Goal: Task Accomplishment & Management: Complete application form

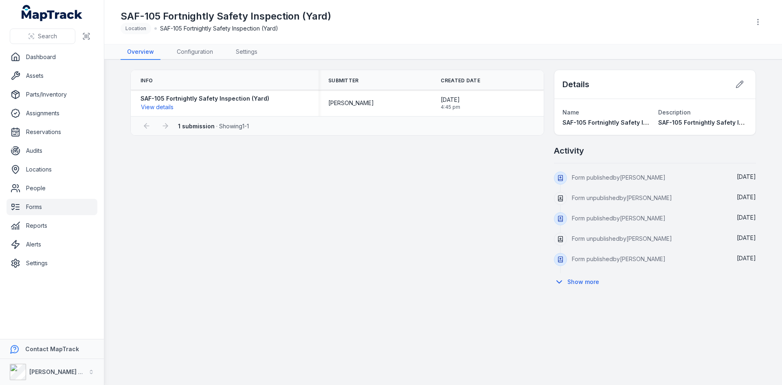
click at [47, 212] on link "Forms" at bounding box center [52, 207] width 91 height 16
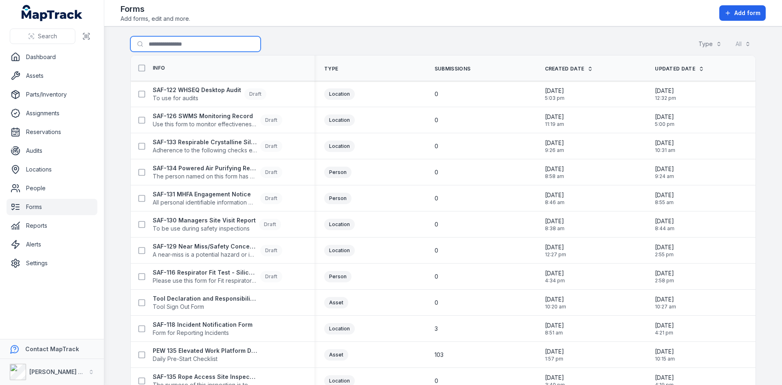
click at [183, 46] on input "Search for forms" at bounding box center [195, 43] width 130 height 15
click at [185, 46] on input "***" at bounding box center [195, 43] width 130 height 15
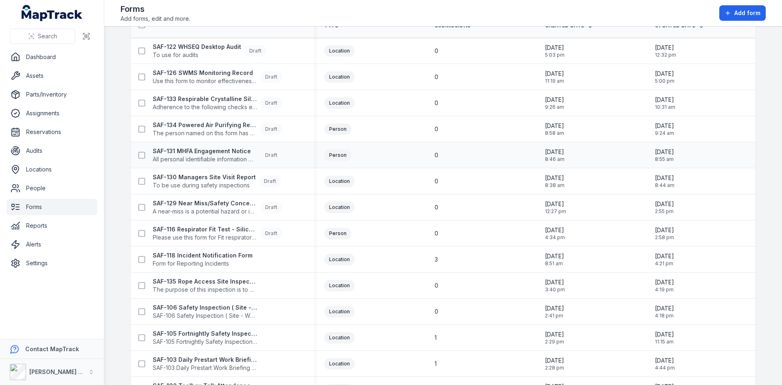
scroll to position [90, 0]
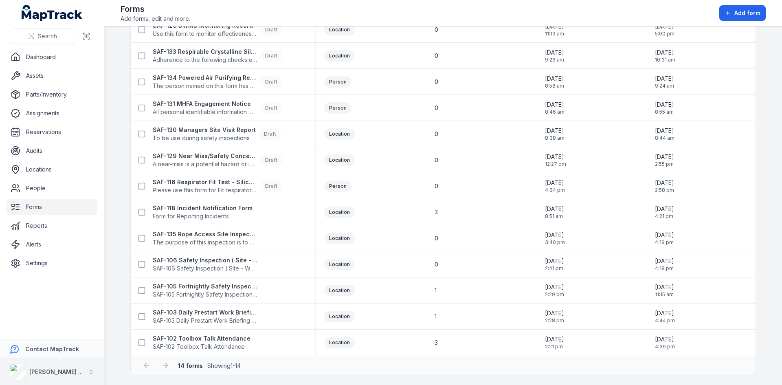
type input "***"
click at [216, 260] on strong "SAF-106 Safety Inspection ( Site - Weekly )" at bounding box center [205, 260] width 104 height 8
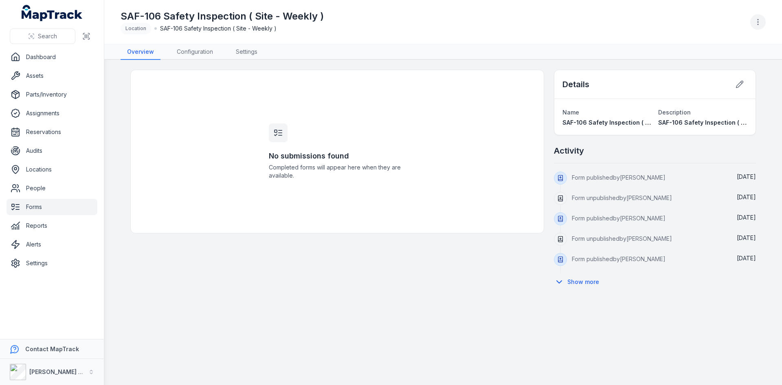
click at [751, 20] on button "button" at bounding box center [757, 21] width 15 height 15
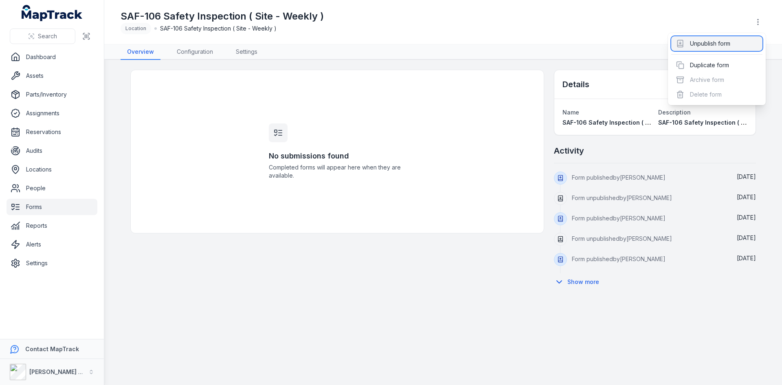
click at [719, 43] on div "Unpublish form" at bounding box center [716, 43] width 91 height 15
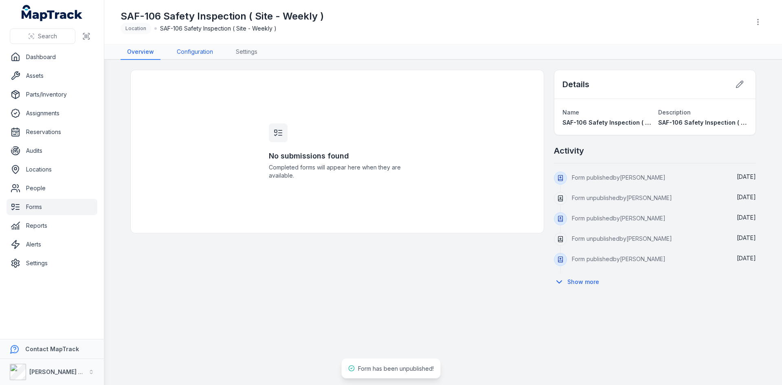
click at [183, 57] on link "Configuration" at bounding box center [194, 51] width 49 height 15
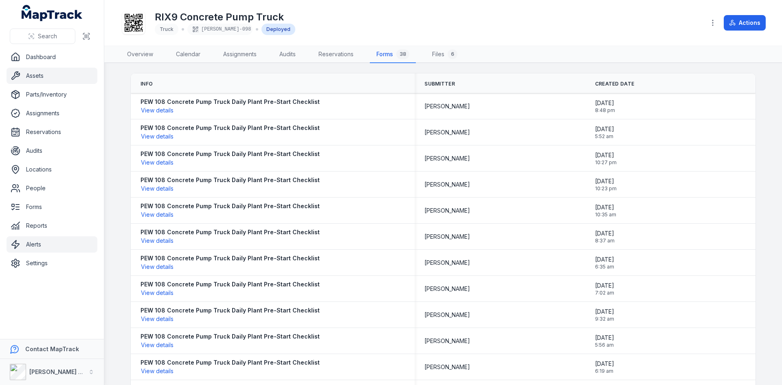
click at [37, 244] on link "Alerts" at bounding box center [52, 244] width 91 height 16
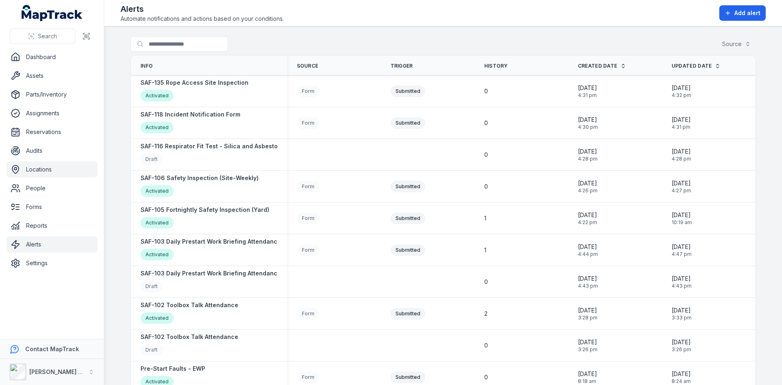
click at [35, 169] on link "Locations" at bounding box center [52, 169] width 91 height 16
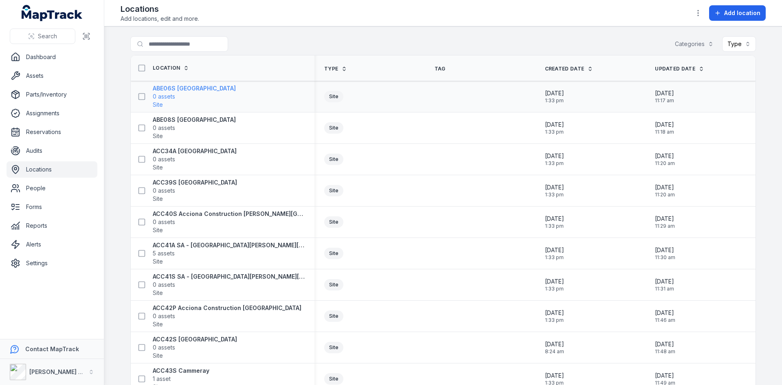
click at [178, 91] on strong "ABE06S [GEOGRAPHIC_DATA]" at bounding box center [194, 88] width 83 height 8
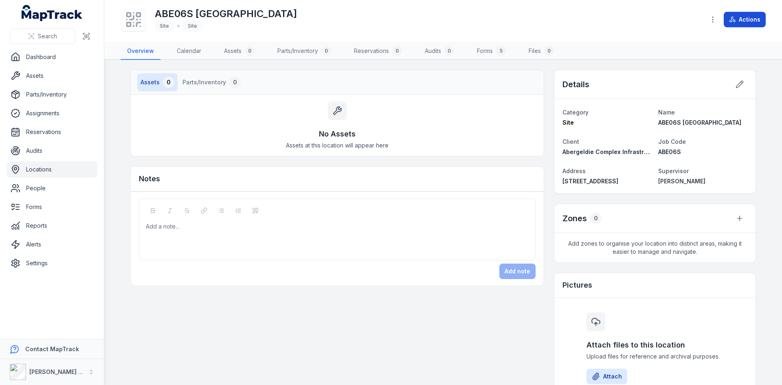
click at [745, 21] on button "Actions" at bounding box center [745, 19] width 42 height 15
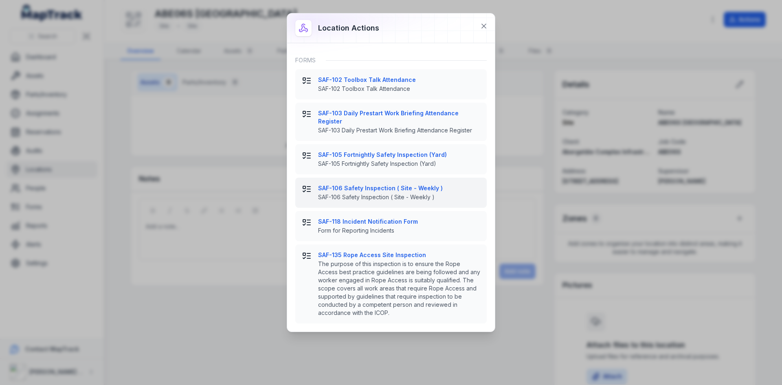
click at [365, 184] on strong "SAF-106 Safety Inspection ( Site - Weekly )" at bounding box center [399, 188] width 162 height 8
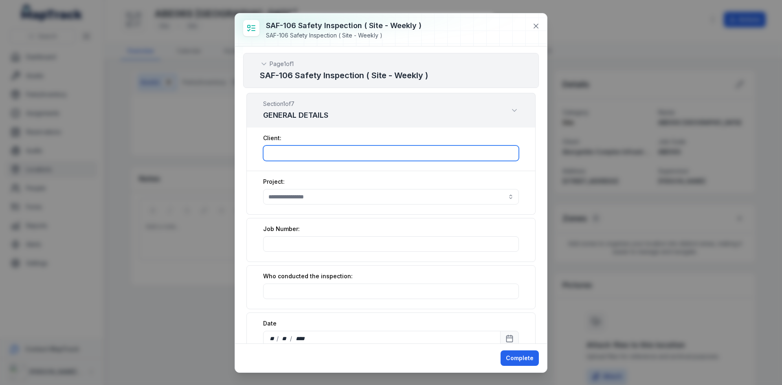
click at [353, 151] on input ":rs:-form-item-label" at bounding box center [391, 152] width 256 height 15
click at [298, 195] on button "button" at bounding box center [391, 196] width 256 height 15
type input "******"
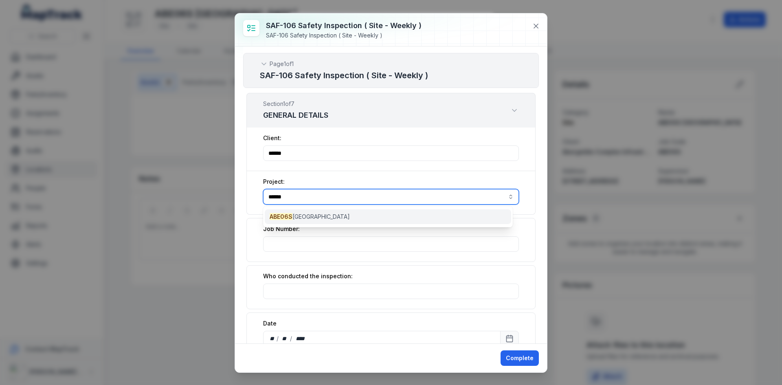
type input "******"
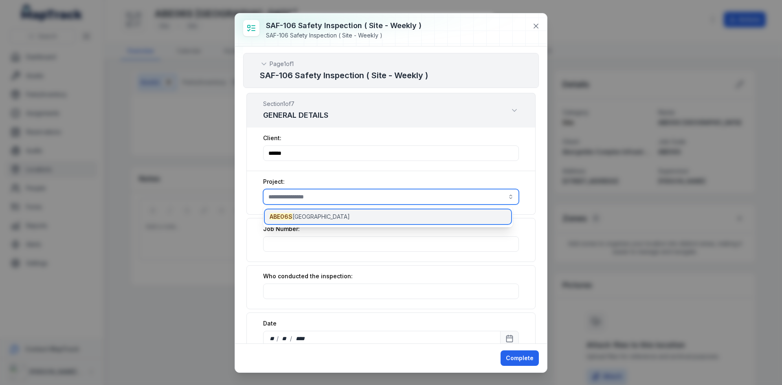
click at [304, 219] on span "ABE06S [GEOGRAPHIC_DATA]" at bounding box center [310, 217] width 80 height 8
type input "**********"
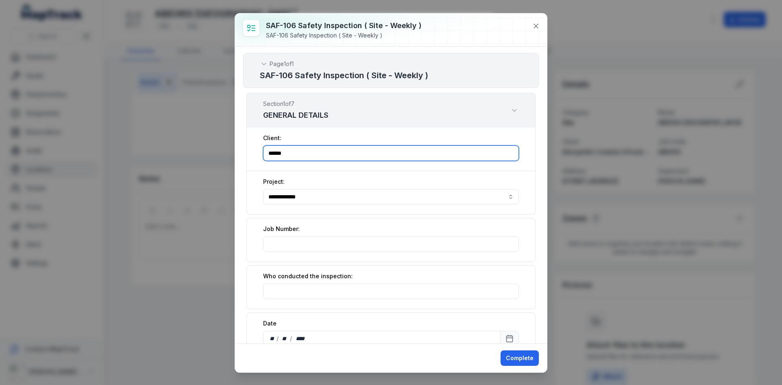
click at [321, 156] on input "******" at bounding box center [391, 152] width 256 height 15
drag, startPoint x: 321, startPoint y: 156, endPoint x: 265, endPoint y: 156, distance: 56.2
click at [265, 156] on input "******" at bounding box center [391, 152] width 256 height 15
click at [281, 150] on input ":rs:-form-item-label" at bounding box center [391, 152] width 256 height 15
click at [314, 157] on input ":rs:-form-item-label" at bounding box center [391, 152] width 256 height 15
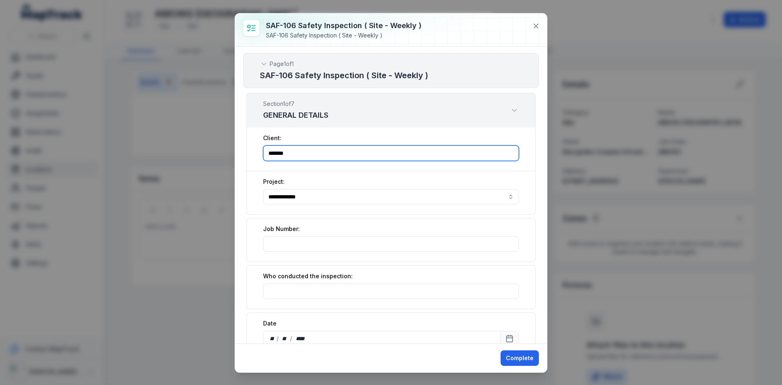
type input "*******"
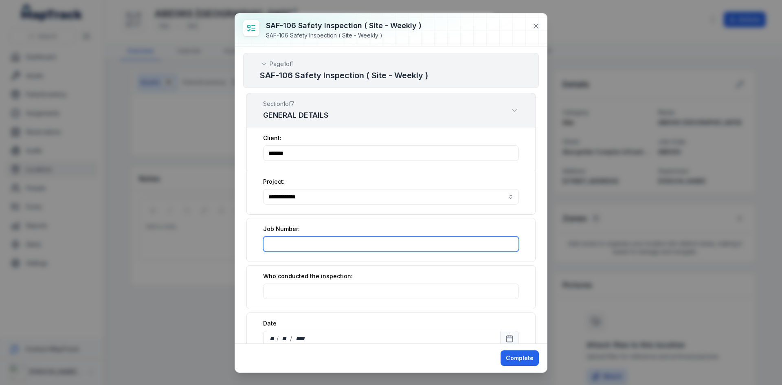
click at [329, 246] on input ":r11:-form-item-label" at bounding box center [391, 243] width 256 height 15
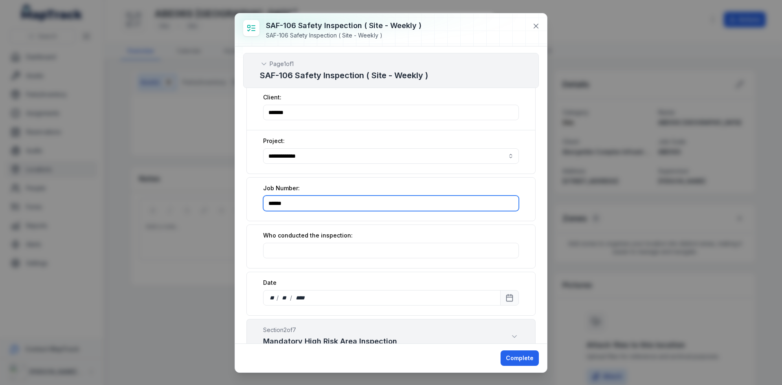
type input "******"
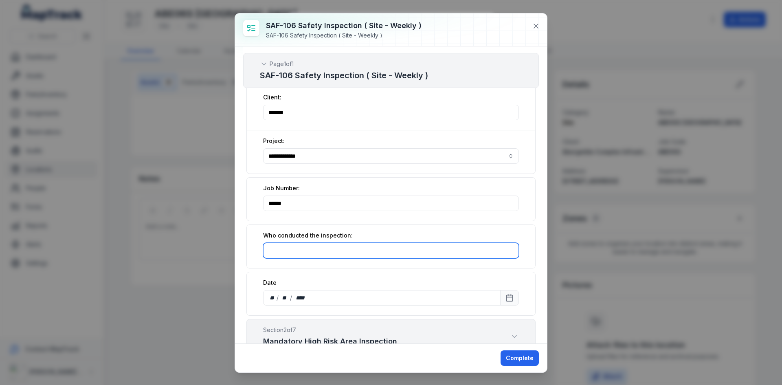
click at [329, 252] on input ":r12:-form-item-label" at bounding box center [391, 250] width 256 height 15
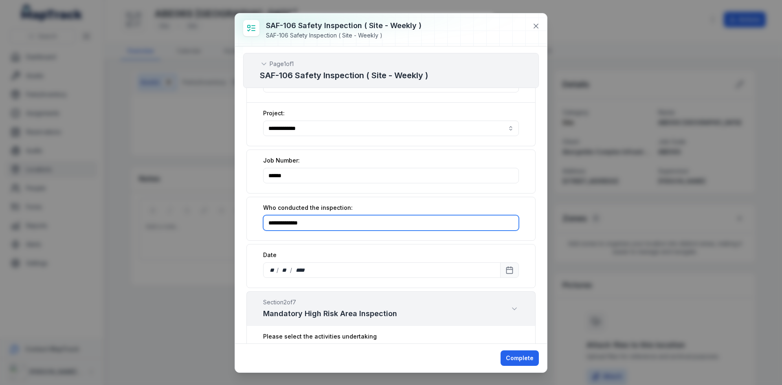
scroll to position [81, 0]
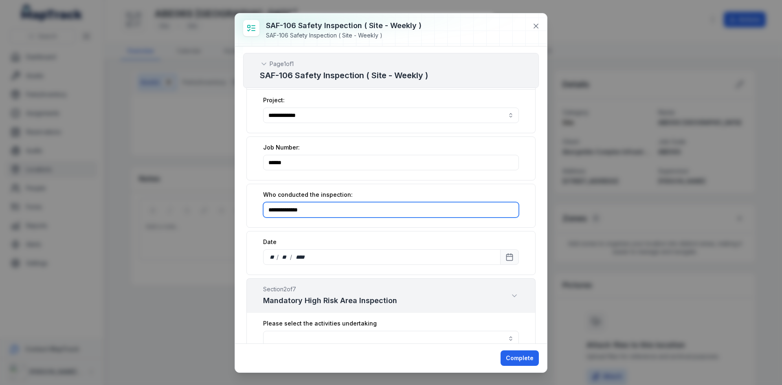
click at [320, 207] on input "**********" at bounding box center [391, 209] width 256 height 15
drag, startPoint x: 308, startPoint y: 211, endPoint x: 249, endPoint y: 210, distance: 59.1
click at [249, 210] on div "**********" at bounding box center [390, 206] width 289 height 44
type input "*"
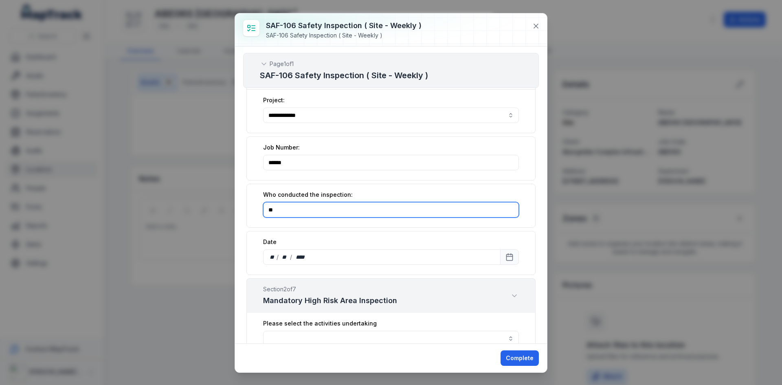
type input "*"
type input "**********"
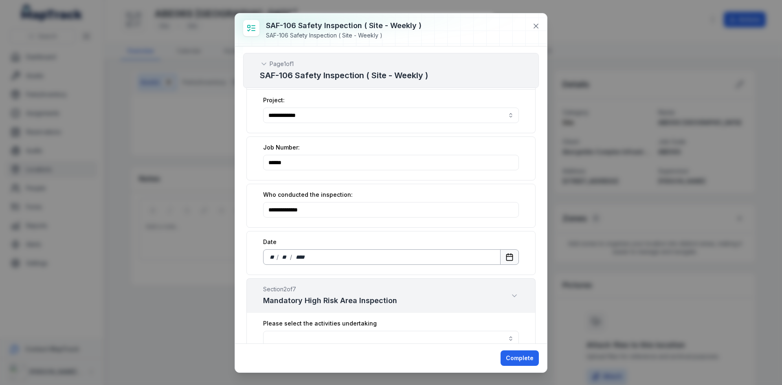
click at [506, 255] on icon "Calendar" at bounding box center [510, 257] width 8 height 8
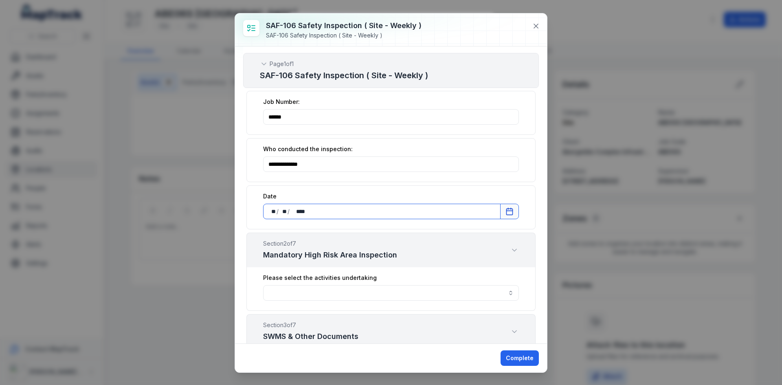
scroll to position [163, 0]
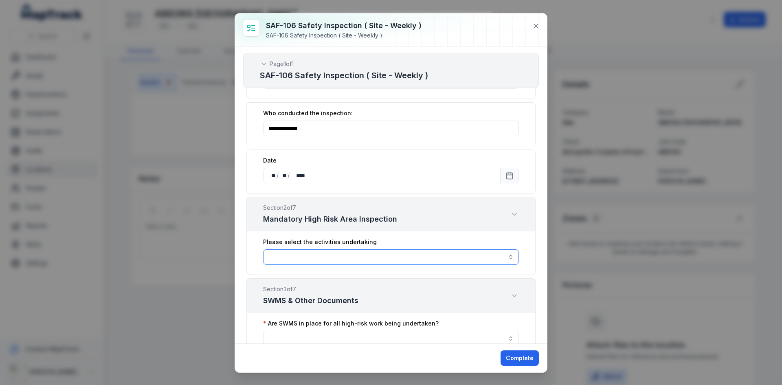
click at [365, 259] on button "button" at bounding box center [391, 256] width 256 height 15
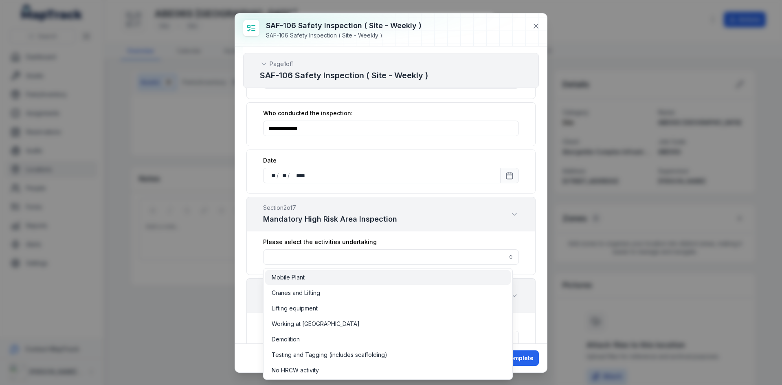
click at [317, 278] on div "Mobile Plant" at bounding box center [388, 277] width 233 height 8
click at [238, 254] on div "**********" at bounding box center [391, 194] width 312 height 297
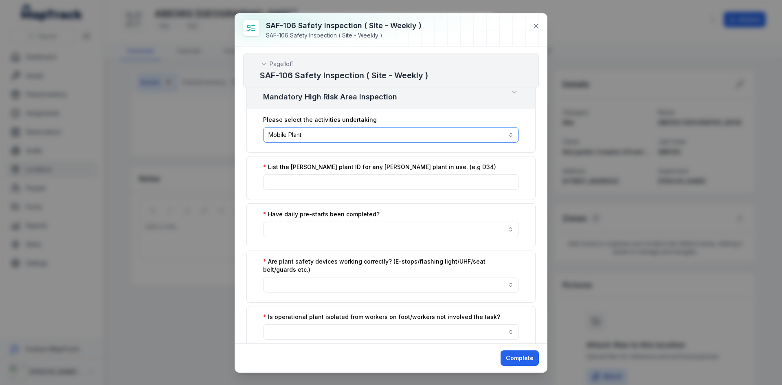
scroll to position [204, 0]
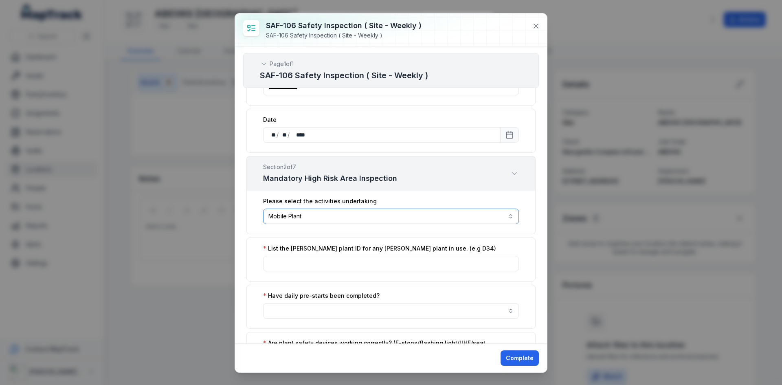
click at [348, 216] on button "**********" at bounding box center [391, 216] width 256 height 15
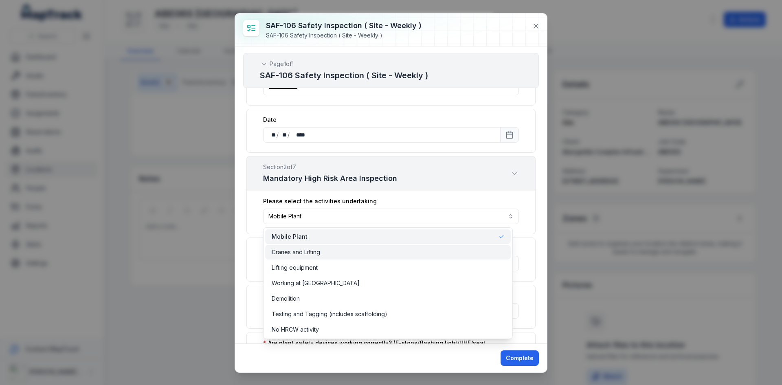
click at [318, 251] on span "Cranes and Lifting" at bounding box center [296, 252] width 48 height 8
click at [242, 221] on div "**********" at bounding box center [391, 194] width 312 height 297
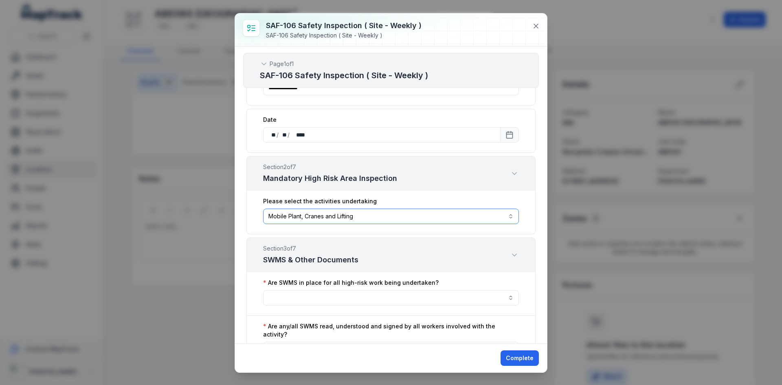
click at [363, 219] on button "**********" at bounding box center [391, 216] width 256 height 15
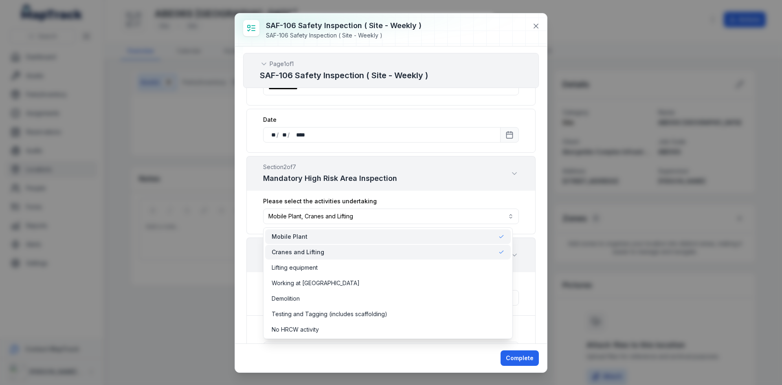
click at [242, 218] on div "**********" at bounding box center [391, 194] width 312 height 297
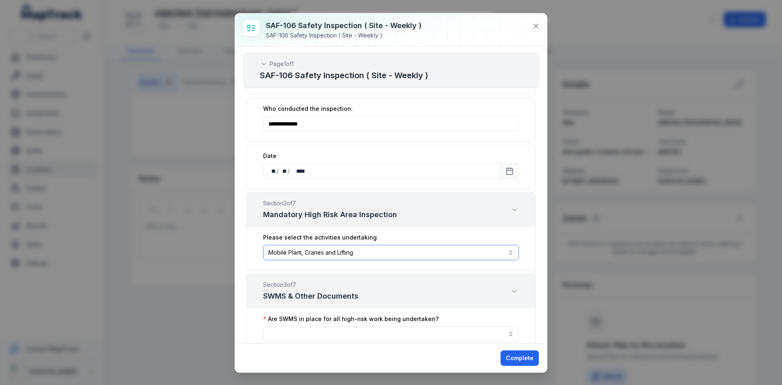
scroll to position [122, 0]
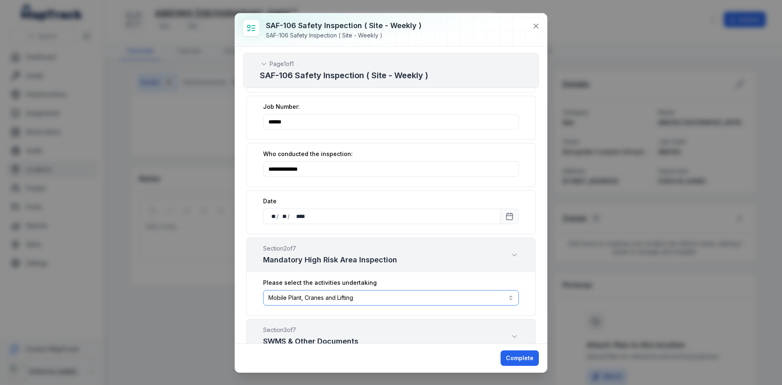
click at [370, 295] on button "**********" at bounding box center [391, 297] width 256 height 15
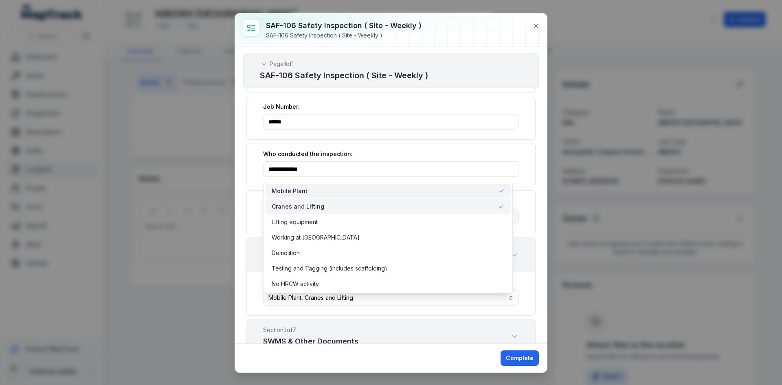
click at [319, 195] on div "Mobile Plant" at bounding box center [388, 191] width 246 height 15
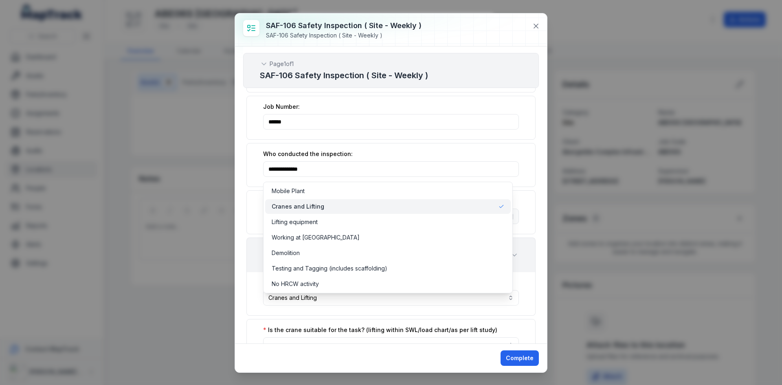
click at [240, 257] on div "**********" at bounding box center [391, 194] width 312 height 297
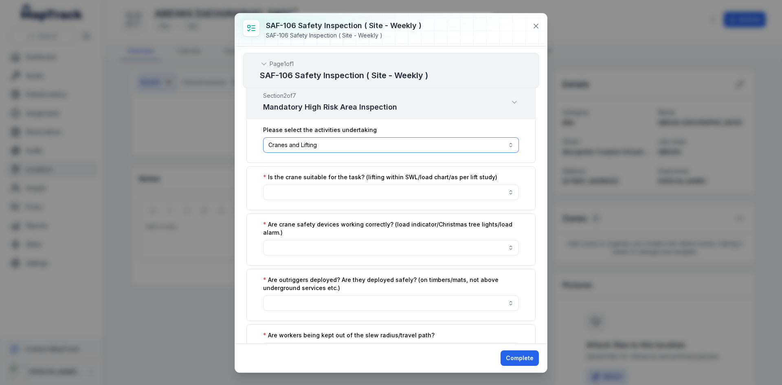
scroll to position [163, 0]
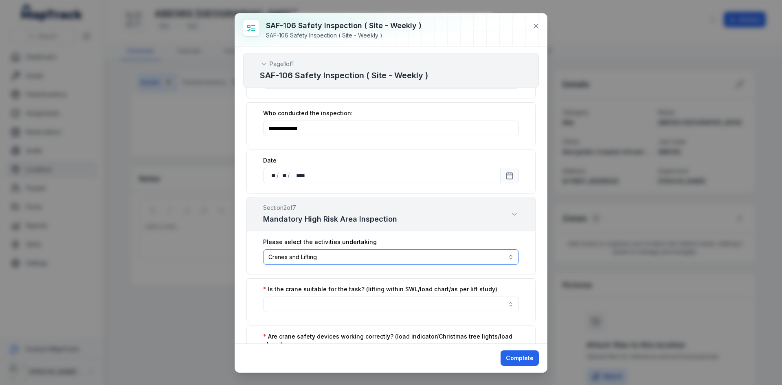
click at [335, 253] on button "**********" at bounding box center [391, 256] width 256 height 15
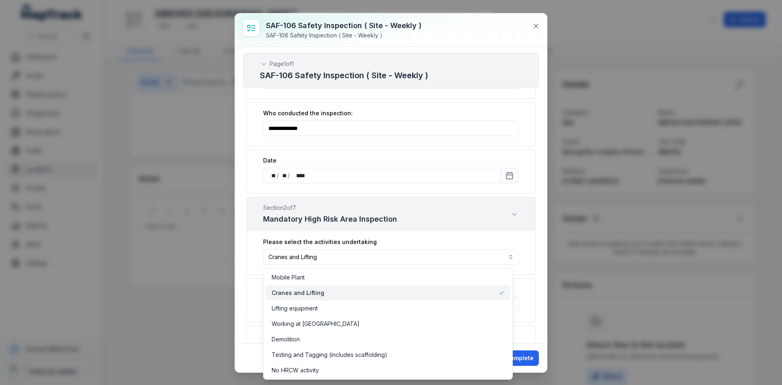
click at [337, 295] on div "Cranes and Lifting" at bounding box center [388, 293] width 233 height 8
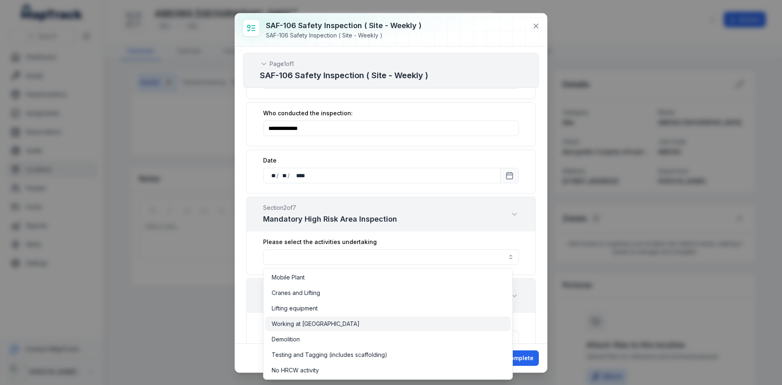
click at [321, 324] on span "Working at [GEOGRAPHIC_DATA]" at bounding box center [316, 324] width 88 height 8
click at [239, 233] on div "**********" at bounding box center [391, 194] width 312 height 297
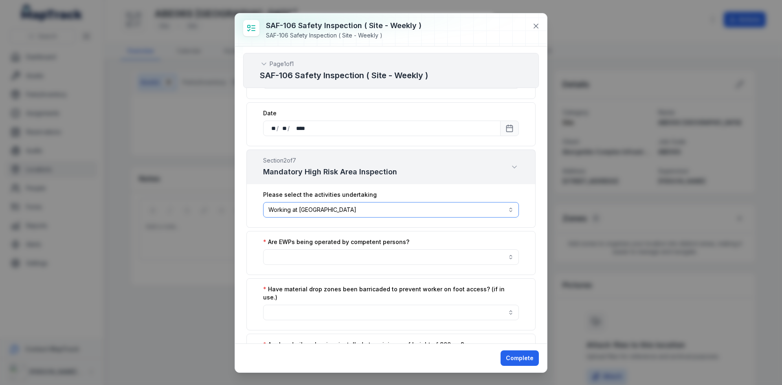
scroll to position [204, 0]
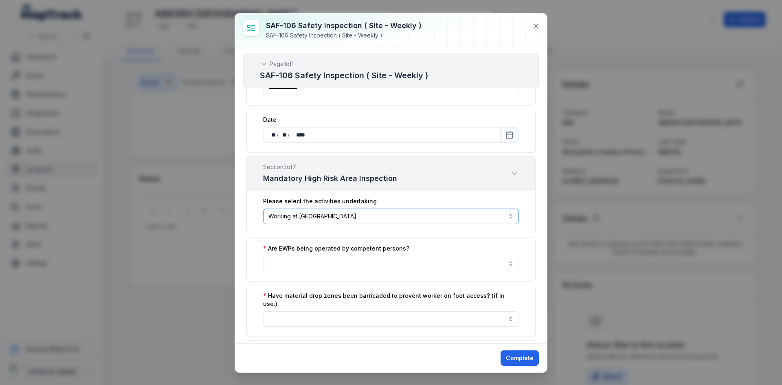
click at [374, 216] on button "**********" at bounding box center [391, 216] width 256 height 15
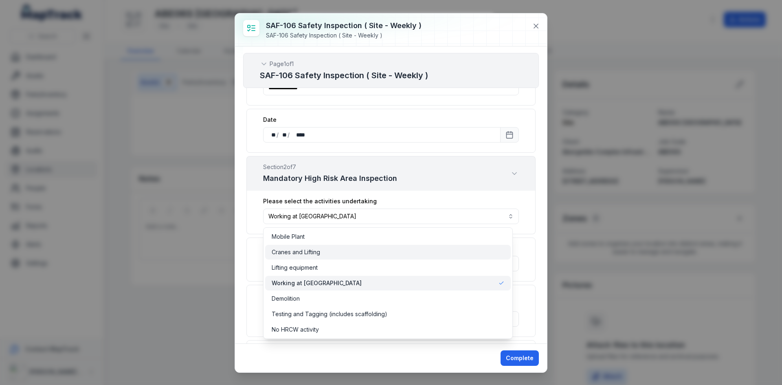
click at [317, 245] on div "Cranes and Lifting" at bounding box center [388, 252] width 246 height 15
click at [430, 215] on button "**********" at bounding box center [391, 216] width 256 height 15
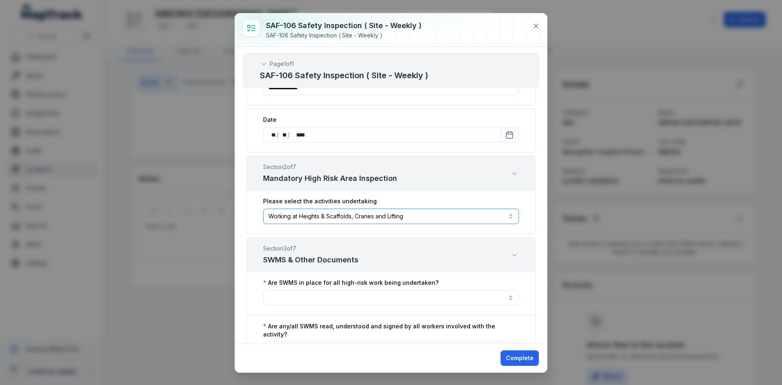
click at [421, 219] on button "**********" at bounding box center [391, 216] width 256 height 15
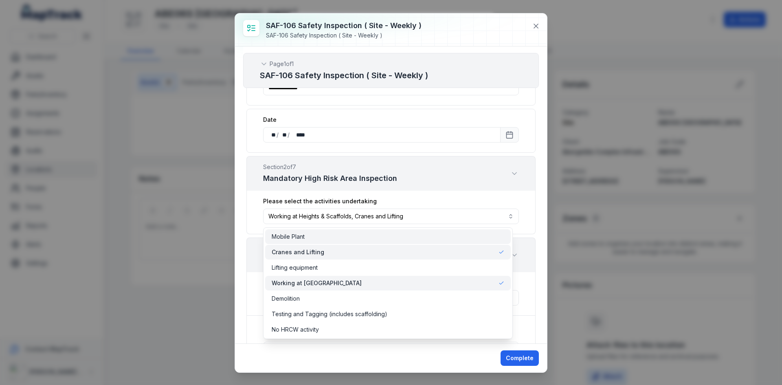
click at [322, 243] on div "Mobile Plant" at bounding box center [388, 236] width 246 height 15
click at [436, 200] on div "**********" at bounding box center [390, 213] width 289 height 44
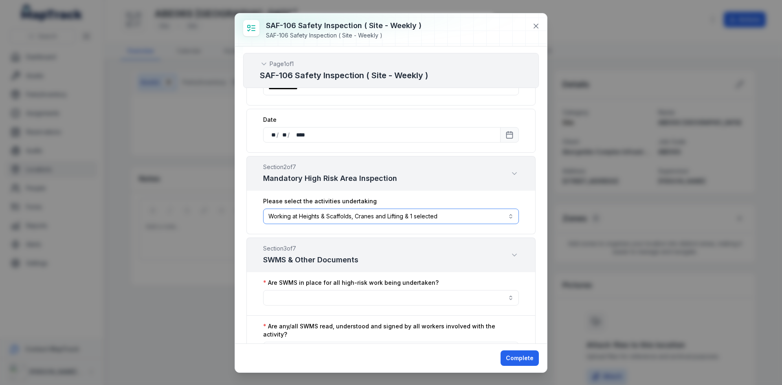
click at [471, 215] on button "**********" at bounding box center [391, 216] width 256 height 15
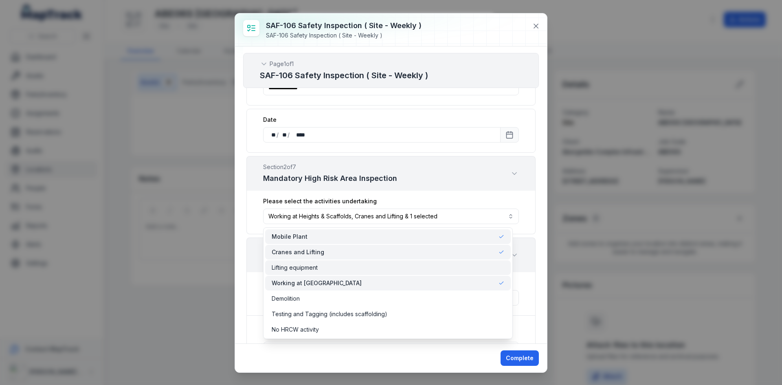
click at [306, 272] on div "Lifting equipment" at bounding box center [388, 267] width 246 height 15
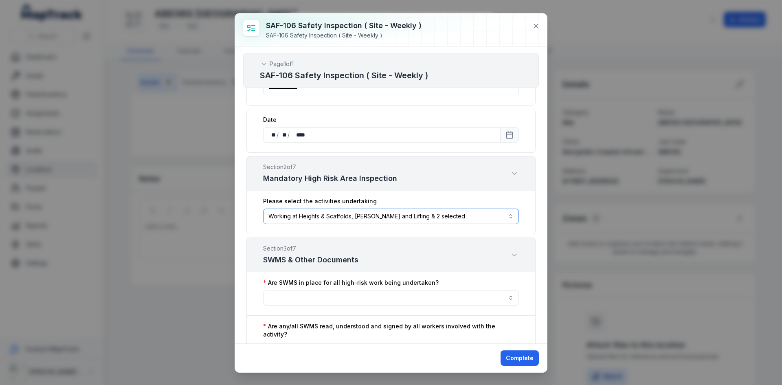
scroll to position [244, 0]
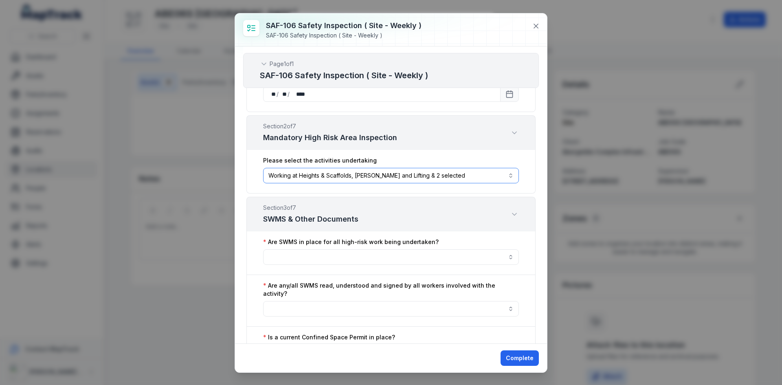
click at [460, 174] on button "**********" at bounding box center [391, 175] width 256 height 15
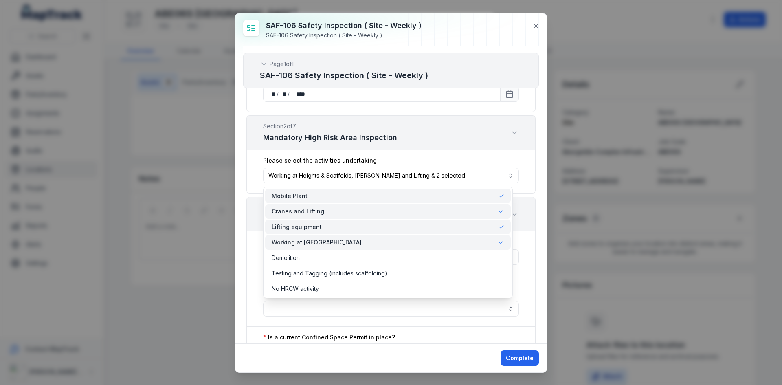
click at [334, 205] on div "Cranes and Lifting" at bounding box center [388, 211] width 246 height 15
click at [331, 212] on div "Cranes and Lifting" at bounding box center [388, 211] width 233 height 8
click at [319, 227] on div "Lifting equipment" at bounding box center [388, 227] width 233 height 8
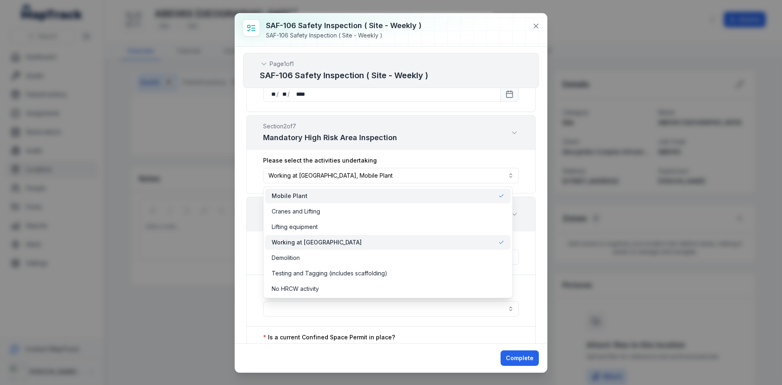
click at [310, 195] on div "Mobile Plant" at bounding box center [388, 196] width 233 height 8
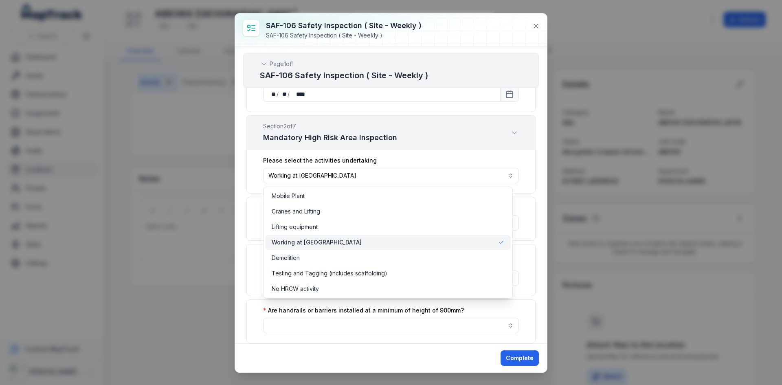
click at [237, 170] on div "**********" at bounding box center [391, 194] width 312 height 297
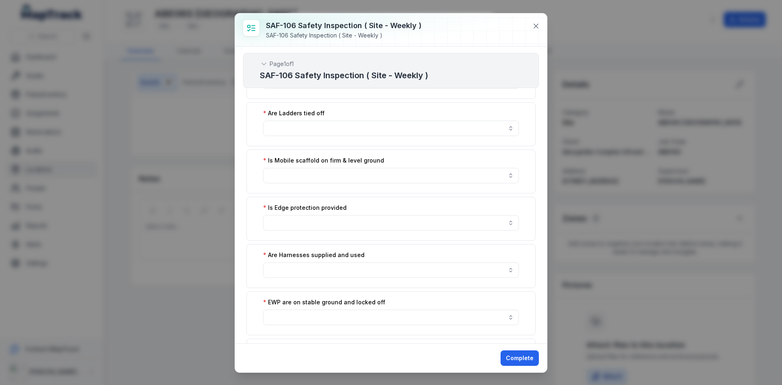
scroll to position [326, 0]
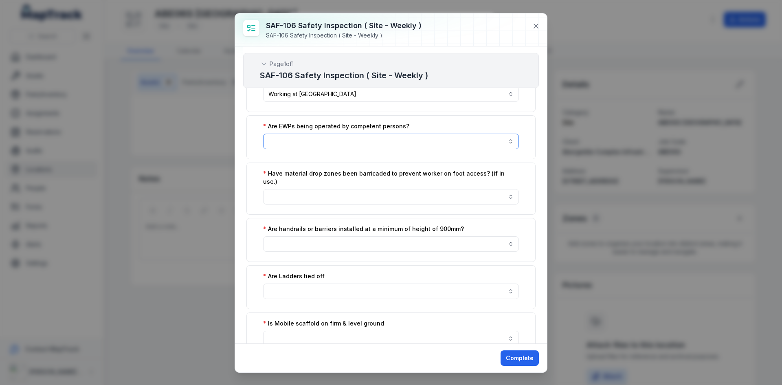
click at [325, 145] on button "button" at bounding box center [391, 141] width 256 height 15
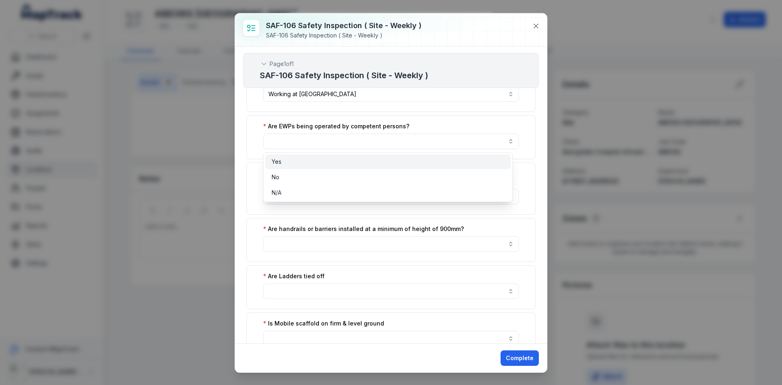
click at [291, 163] on div "Yes" at bounding box center [388, 162] width 233 height 8
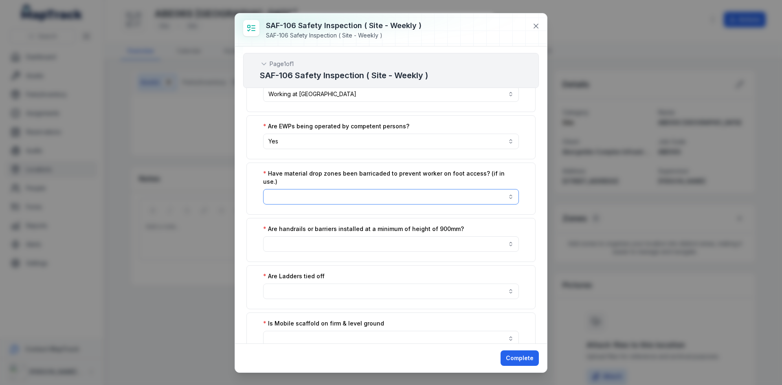
click at [292, 191] on button "button" at bounding box center [391, 196] width 256 height 15
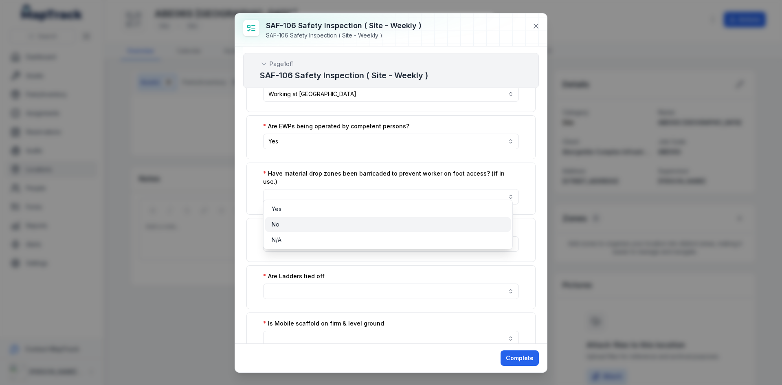
click at [288, 226] on div "No" at bounding box center [388, 224] width 233 height 8
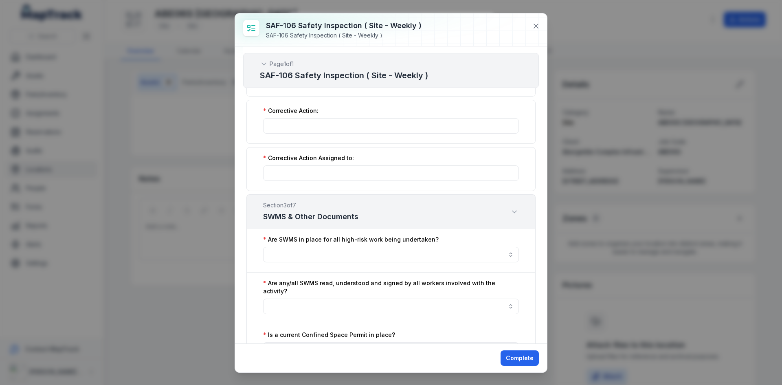
scroll to position [815, 0]
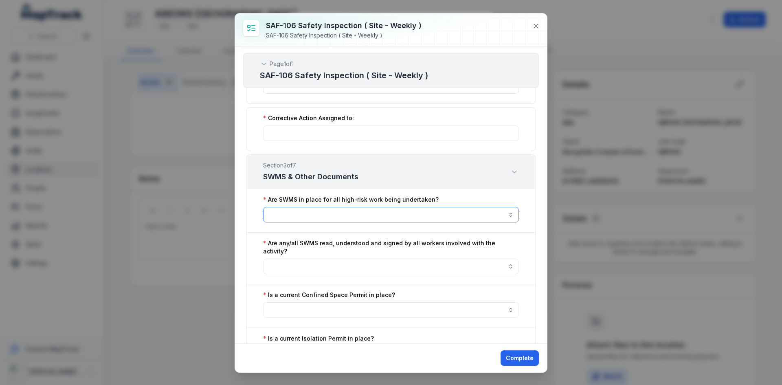
click at [303, 207] on button "button" at bounding box center [391, 214] width 256 height 15
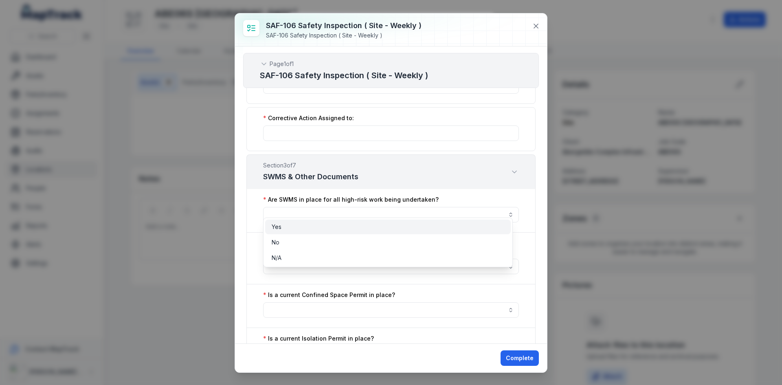
click at [283, 232] on div "Yes" at bounding box center [388, 227] width 246 height 15
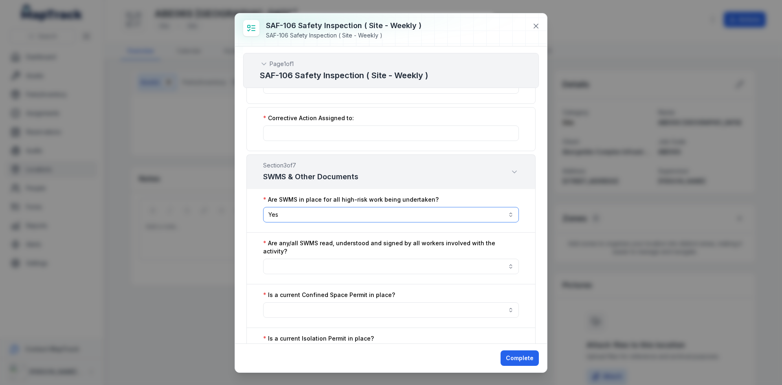
scroll to position [733, 0]
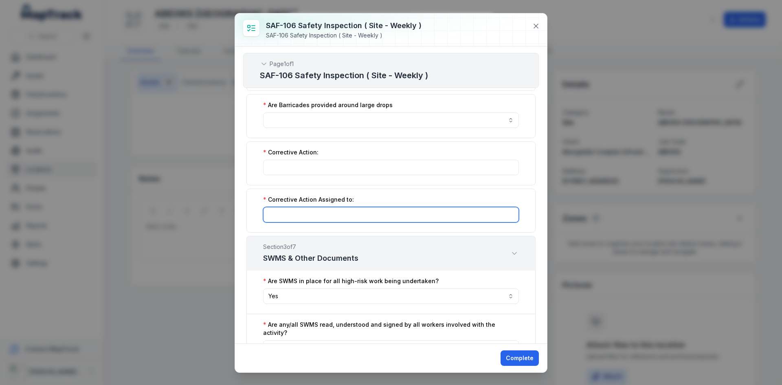
click at [304, 209] on input ":raf:-form-item-label" at bounding box center [391, 214] width 256 height 15
type input "***"
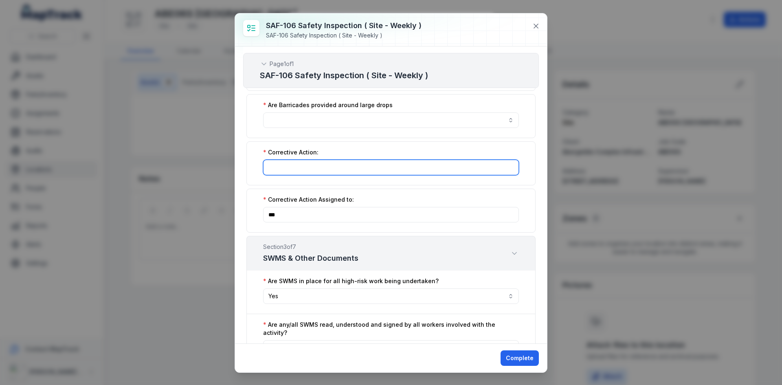
click at [332, 160] on input ":rae:-form-item-label" at bounding box center [391, 167] width 256 height 15
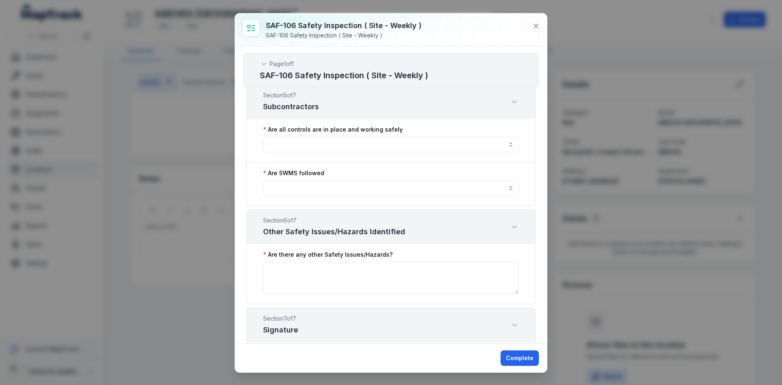
scroll to position [1467, 0]
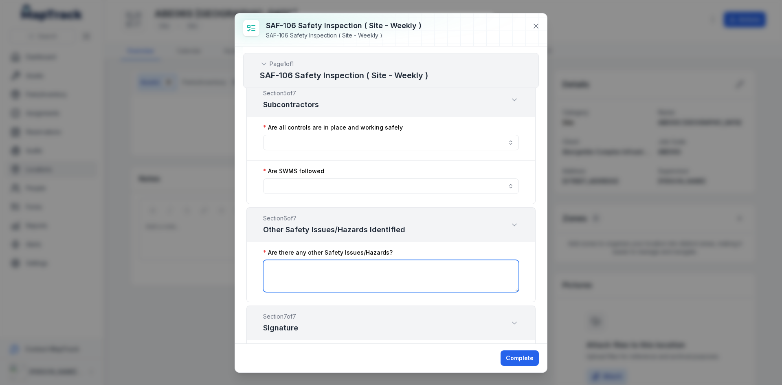
click at [293, 260] on textarea ":r3j:-form-item-label" at bounding box center [391, 276] width 256 height 32
type textarea "****"
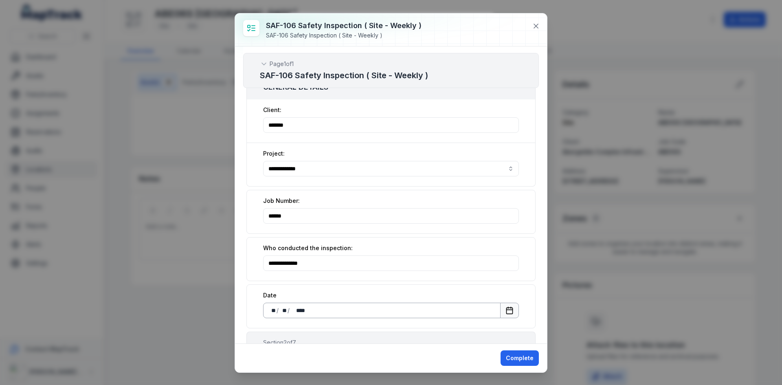
scroll to position [41, 0]
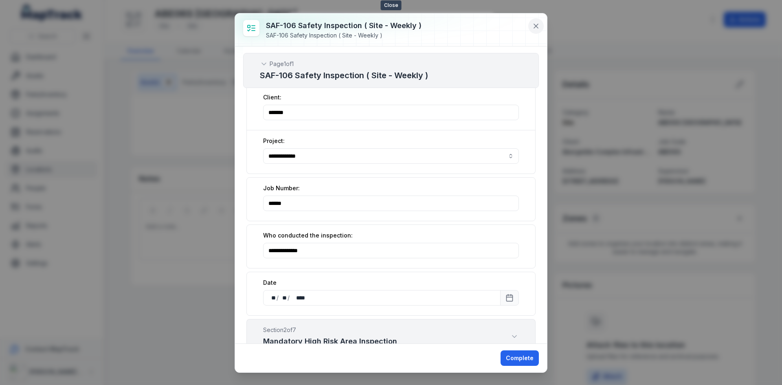
click at [534, 24] on icon at bounding box center [536, 26] width 8 height 8
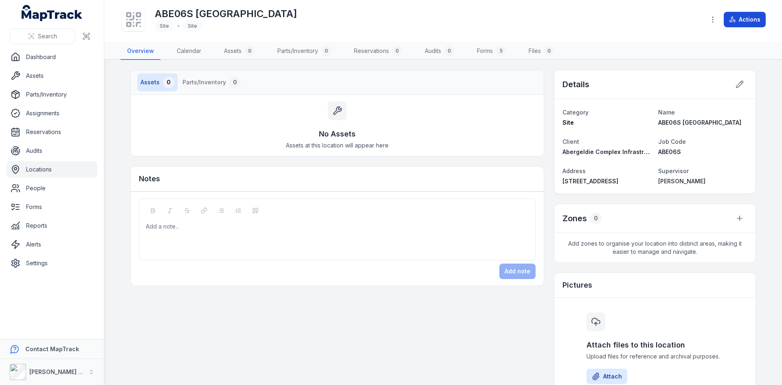
click at [741, 22] on button "Actions" at bounding box center [745, 19] width 42 height 15
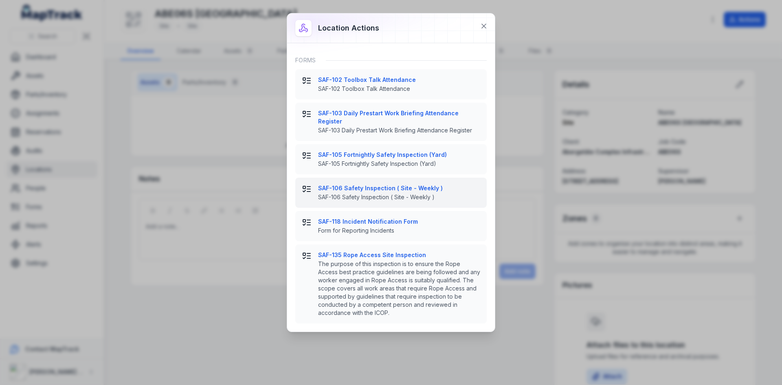
click at [354, 184] on strong "SAF-106 Safety Inspection ( Site - Weekly )" at bounding box center [399, 188] width 162 height 8
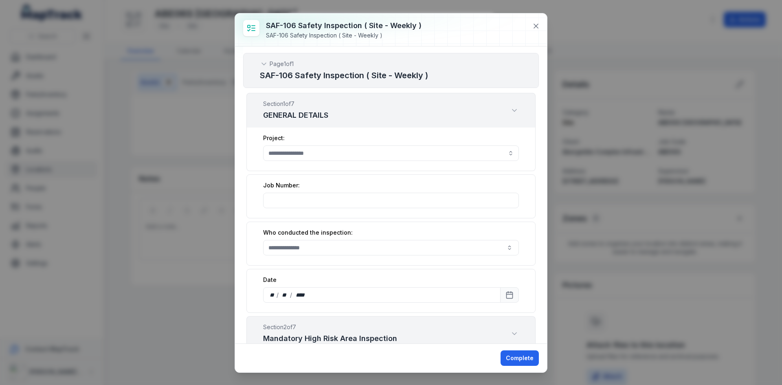
click at [301, 152] on button "button" at bounding box center [391, 152] width 256 height 15
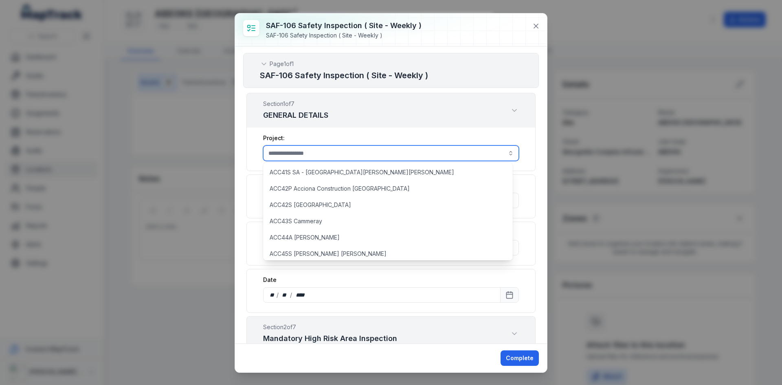
scroll to position [0, 0]
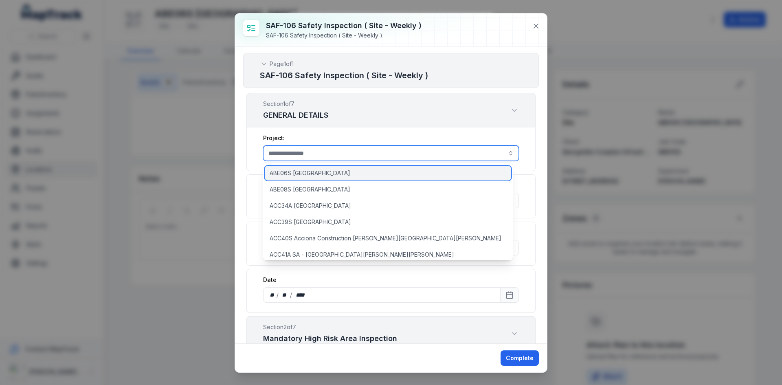
click at [288, 173] on span "ABE06S [GEOGRAPHIC_DATA]" at bounding box center [310, 173] width 81 height 8
type input "**********"
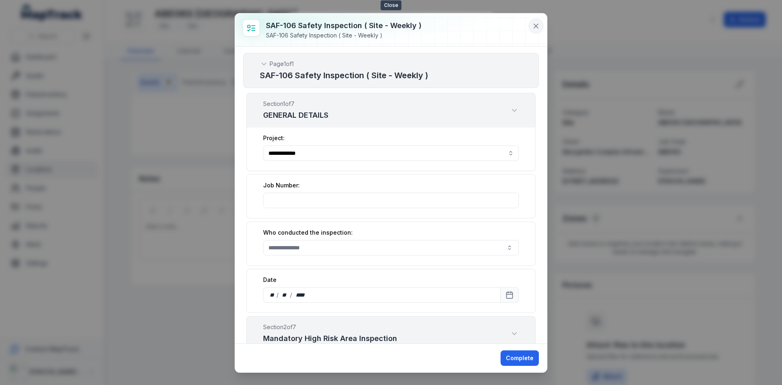
click at [536, 24] on icon at bounding box center [536, 26] width 8 height 8
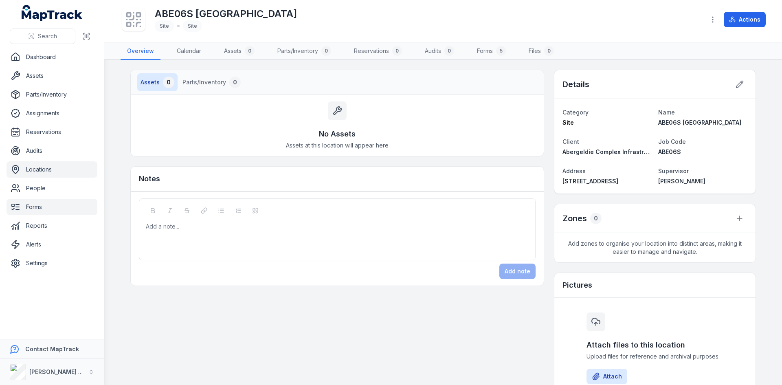
click at [35, 204] on link "Forms" at bounding box center [52, 207] width 91 height 16
click at [39, 165] on link "Locations" at bounding box center [52, 169] width 91 height 16
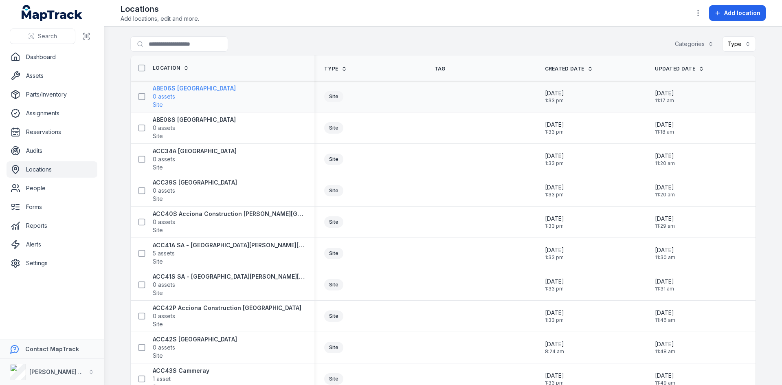
click at [157, 89] on strong "ABE06S [GEOGRAPHIC_DATA]" at bounding box center [194, 88] width 83 height 8
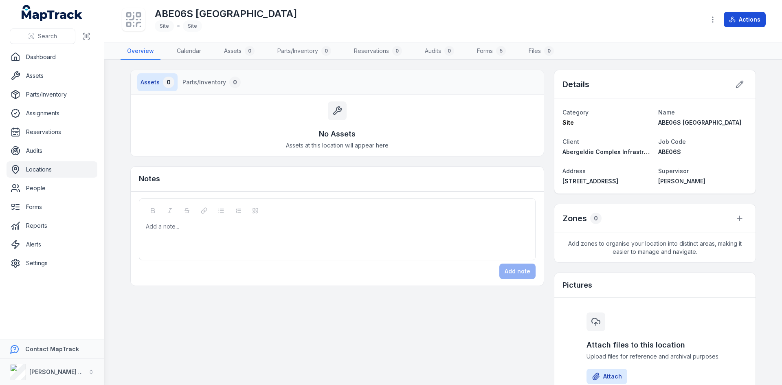
click at [752, 20] on button "Actions" at bounding box center [745, 19] width 42 height 15
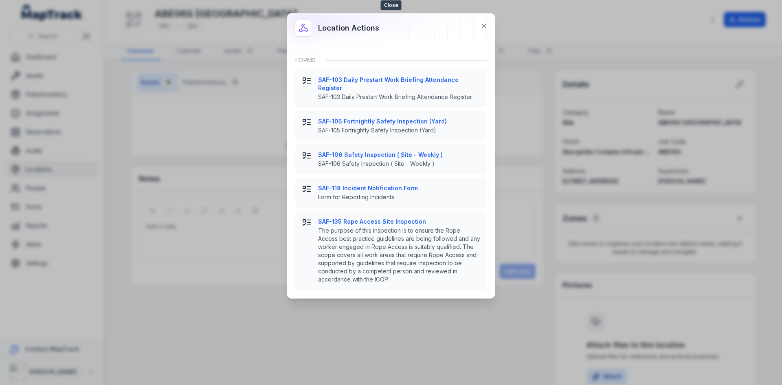
drag, startPoint x: 483, startPoint y: 24, endPoint x: 600, endPoint y: 15, distance: 116.8
click at [484, 22] on icon at bounding box center [484, 26] width 8 height 8
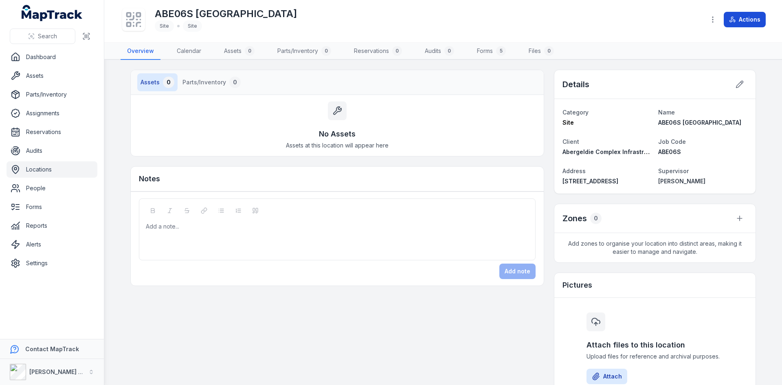
click at [739, 23] on button "Actions" at bounding box center [745, 19] width 42 height 15
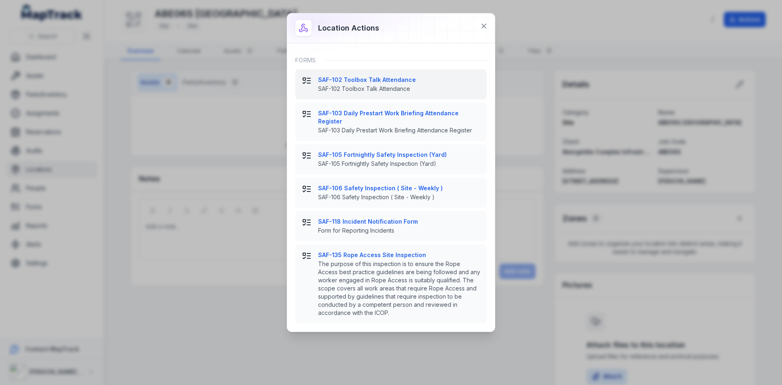
click at [365, 82] on strong "SAF-102 Toolbox Talk Attendance" at bounding box center [399, 80] width 162 height 8
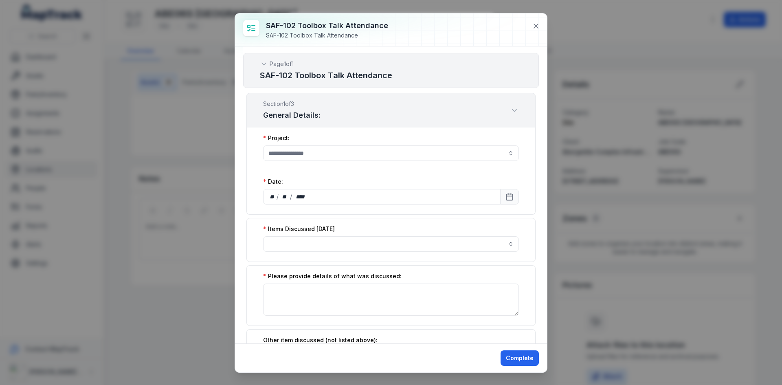
click at [322, 156] on button "button" at bounding box center [391, 152] width 256 height 15
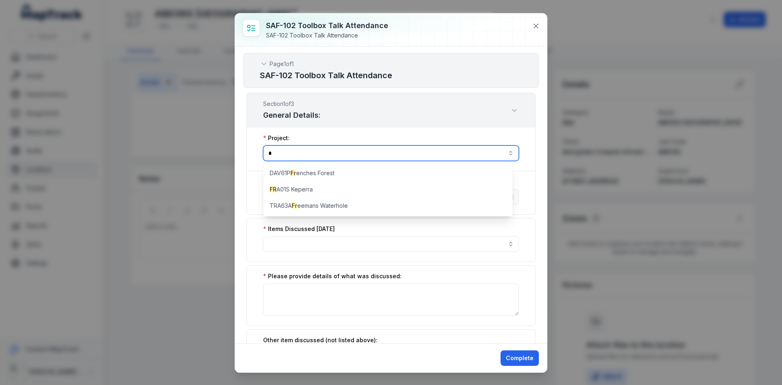
type input "**"
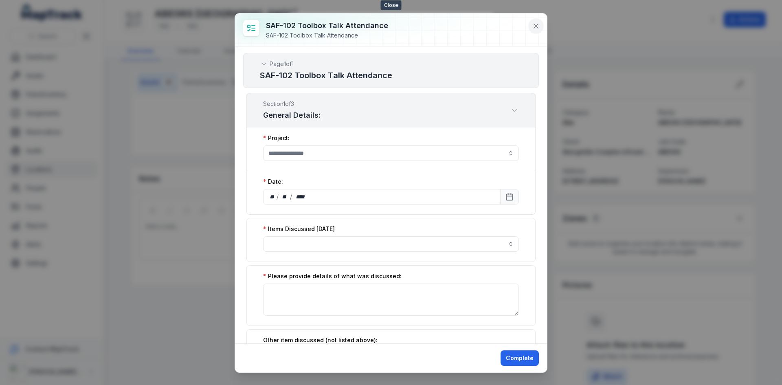
click at [534, 22] on icon at bounding box center [536, 26] width 8 height 8
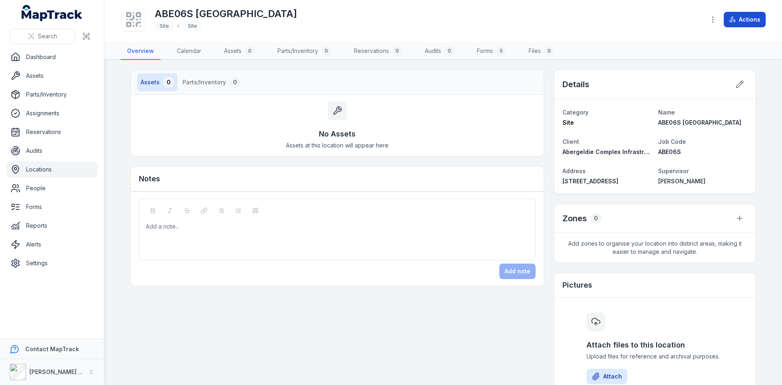
click at [754, 21] on button "Actions" at bounding box center [745, 19] width 42 height 15
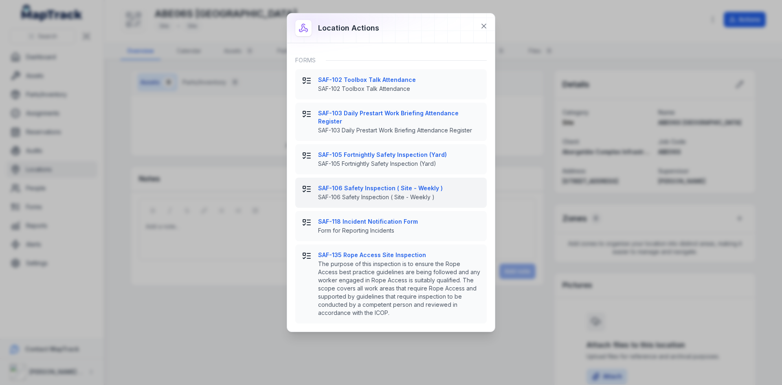
click at [382, 184] on strong "SAF-106 Safety Inspection ( Site - Weekly )" at bounding box center [399, 188] width 162 height 8
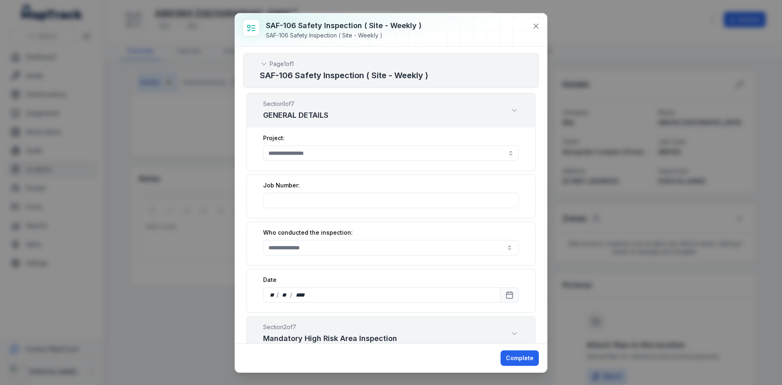
click at [346, 158] on button "button" at bounding box center [391, 152] width 256 height 15
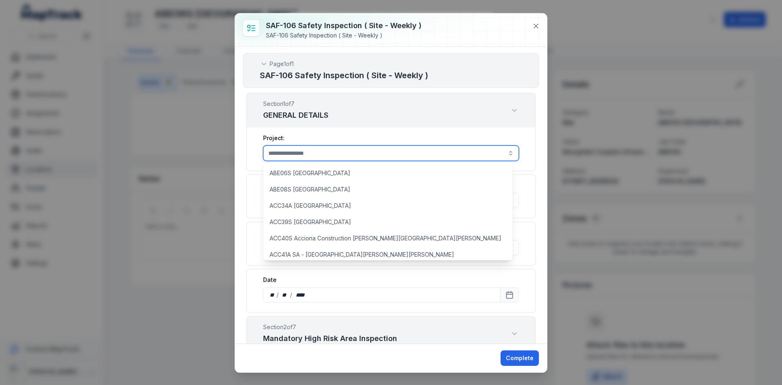
click at [346, 156] on button "button" at bounding box center [391, 152] width 256 height 15
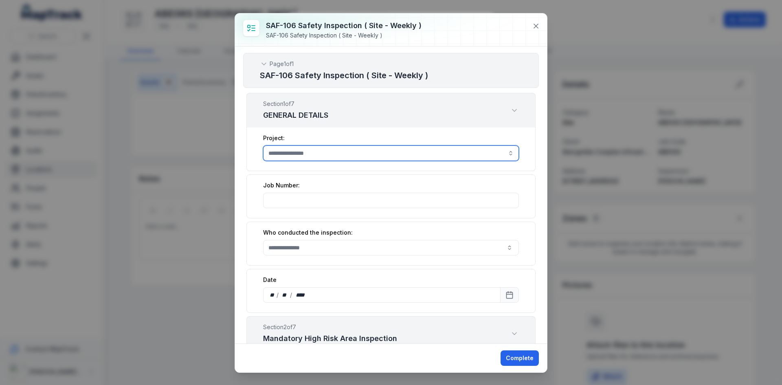
click at [304, 154] on button "button" at bounding box center [391, 152] width 256 height 15
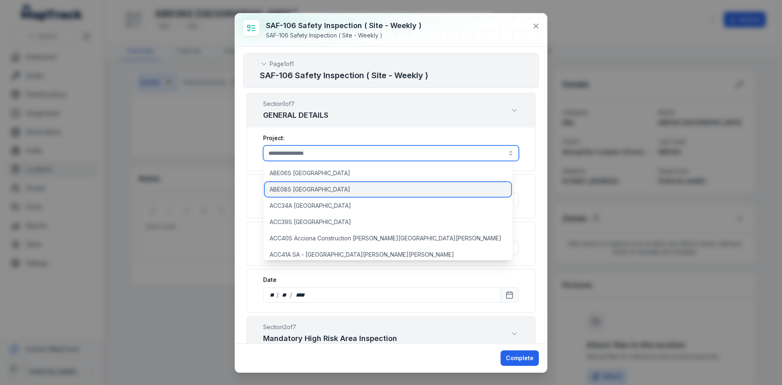
click at [284, 187] on span "ABE08S [GEOGRAPHIC_DATA]" at bounding box center [310, 189] width 81 height 8
type input "**********"
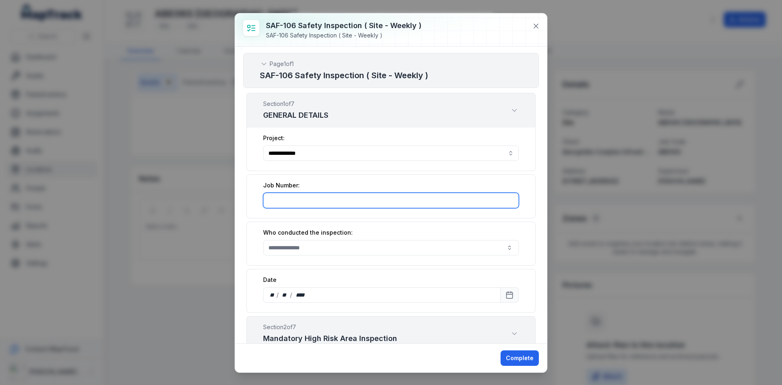
click at [305, 204] on input ":rji:-form-item-label" at bounding box center [391, 200] width 256 height 15
type input "*****"
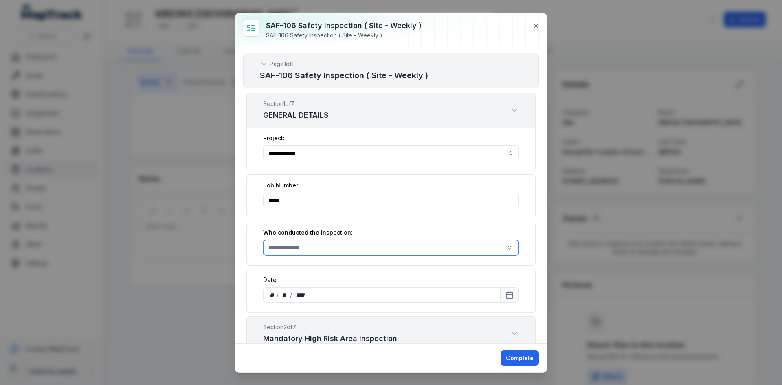
click at [295, 244] on input ":rjj:-form-item-label" at bounding box center [391, 247] width 256 height 15
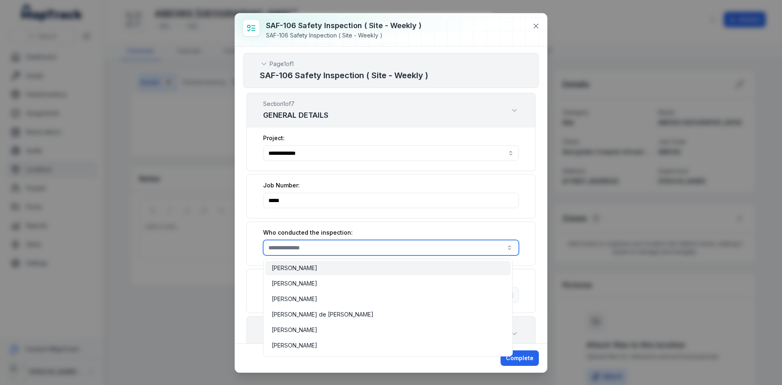
click at [295, 244] on input ":rjj:-form-item-label" at bounding box center [391, 247] width 256 height 15
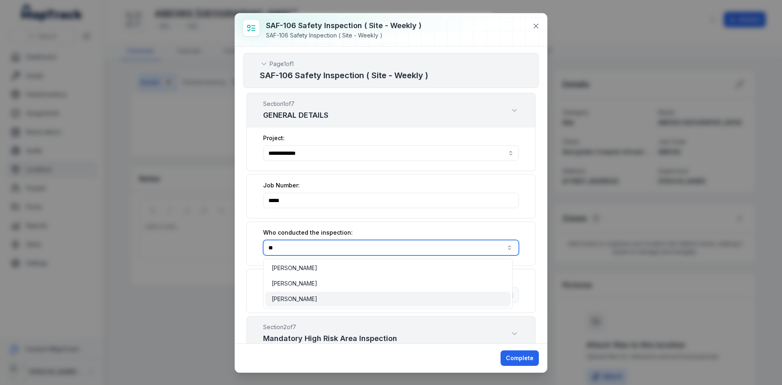
click at [295, 302] on span "[PERSON_NAME]" at bounding box center [295, 299] width 46 height 8
type input "**********"
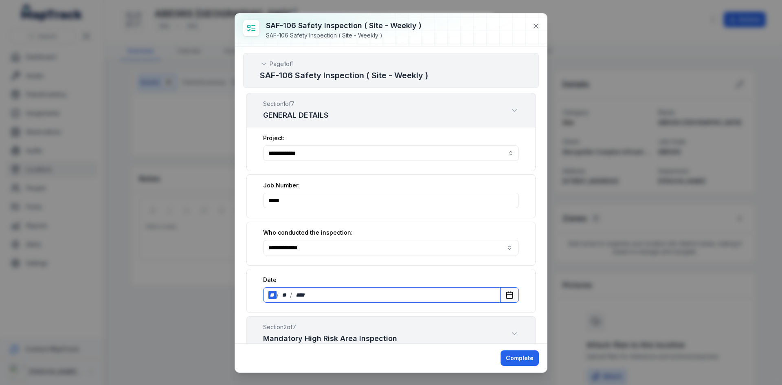
click at [297, 299] on div "** / ** / ****" at bounding box center [382, 294] width 238 height 15
click at [506, 297] on icon "Calendar" at bounding box center [510, 295] width 8 height 8
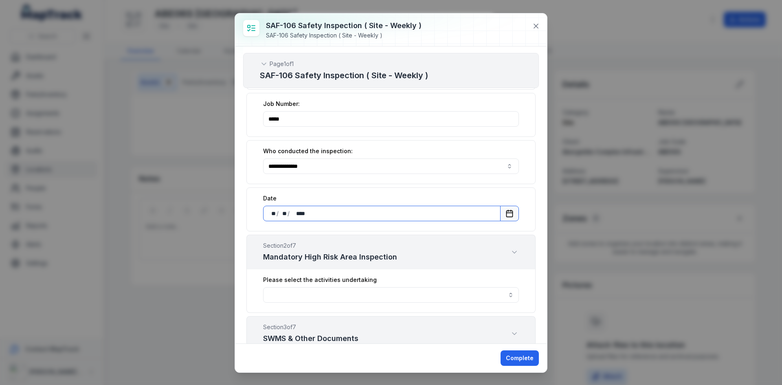
scroll to position [163, 0]
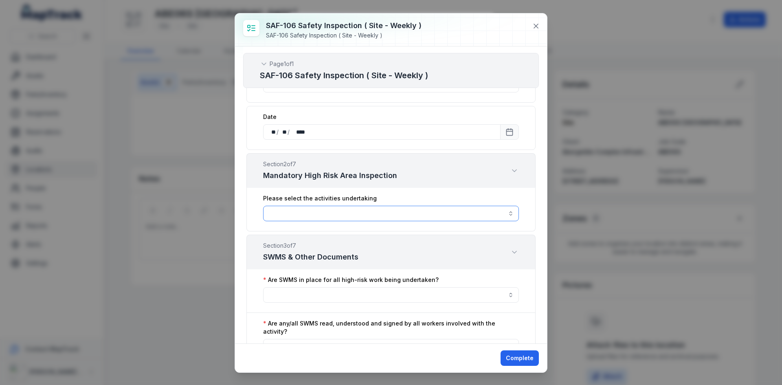
click at [363, 215] on button "button" at bounding box center [391, 213] width 256 height 15
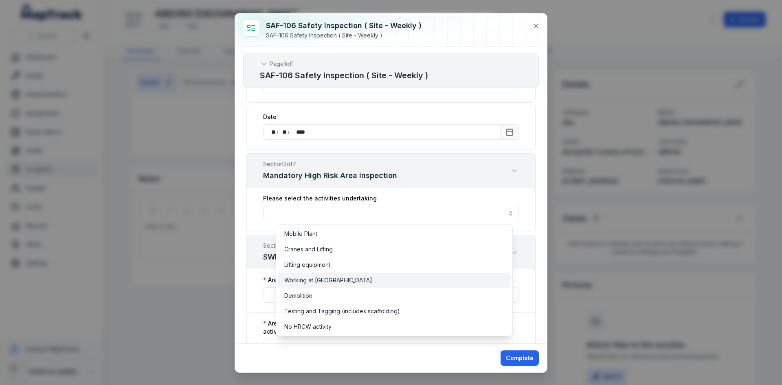
click at [336, 279] on span "Working at [GEOGRAPHIC_DATA]" at bounding box center [328, 280] width 88 height 8
click at [242, 249] on div "**********" at bounding box center [391, 194] width 312 height 297
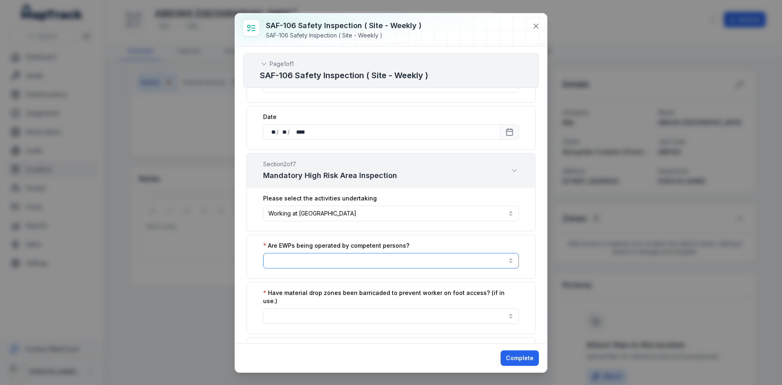
click at [290, 259] on button "button" at bounding box center [391, 260] width 256 height 15
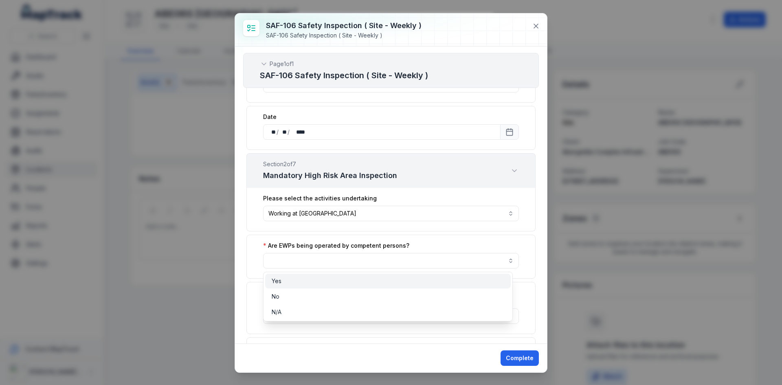
click at [286, 281] on div "Yes" at bounding box center [388, 281] width 233 height 8
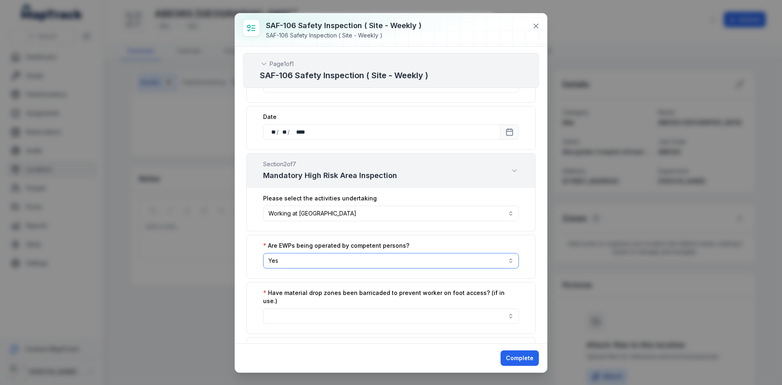
scroll to position [204, 0]
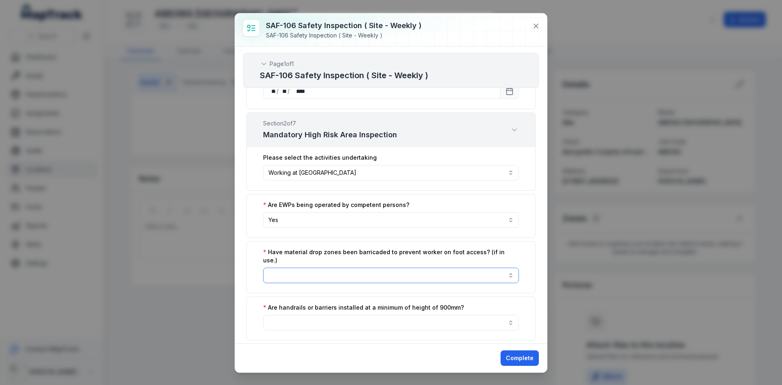
click at [291, 273] on button "button" at bounding box center [391, 275] width 256 height 15
click at [285, 287] on div "Yes" at bounding box center [388, 288] width 233 height 8
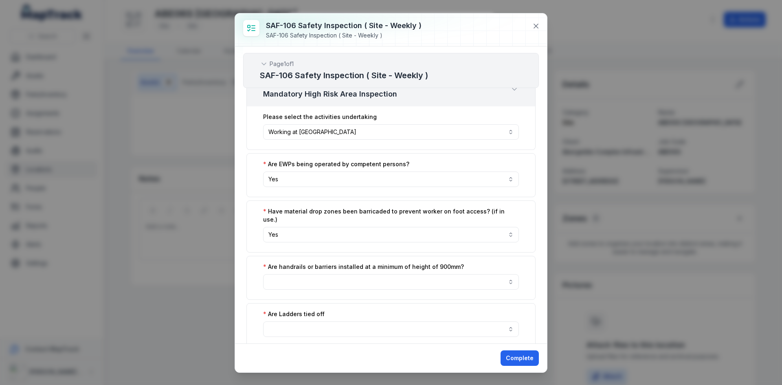
click at [287, 281] on div "Are handrails or barriers installed at a minimum of height of 900mm?" at bounding box center [390, 278] width 289 height 44
click at [288, 279] on button "button" at bounding box center [391, 281] width 256 height 15
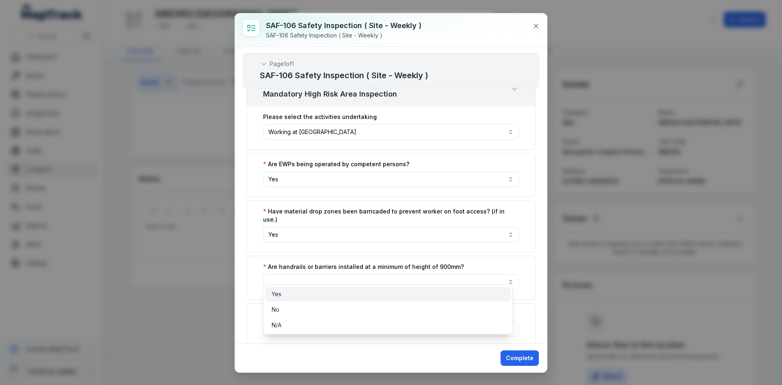
click at [286, 294] on div "Yes" at bounding box center [388, 294] width 233 height 8
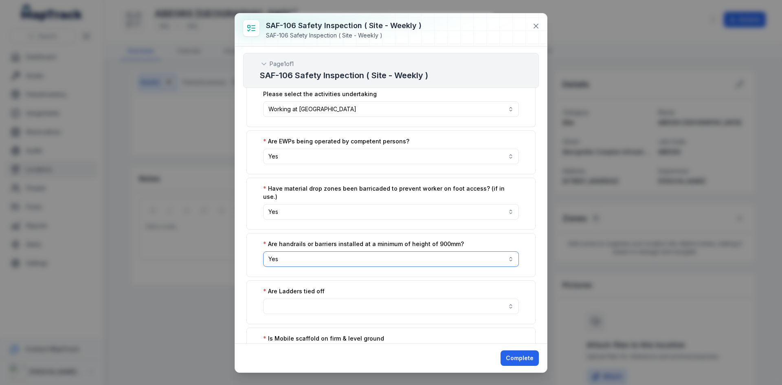
scroll to position [285, 0]
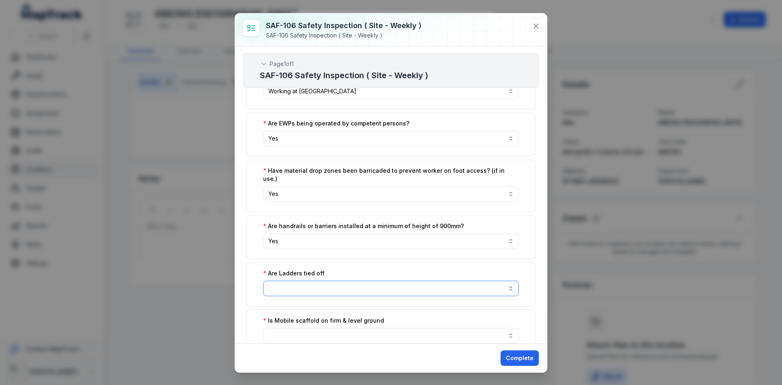
click at [293, 281] on button "button" at bounding box center [391, 288] width 256 height 15
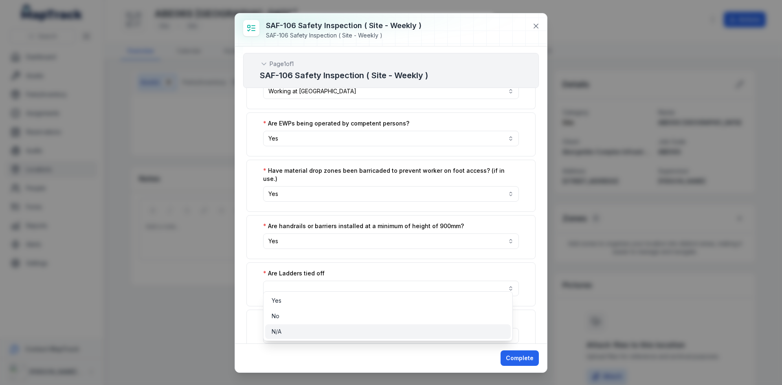
click at [291, 332] on div "N/A" at bounding box center [388, 332] width 233 height 8
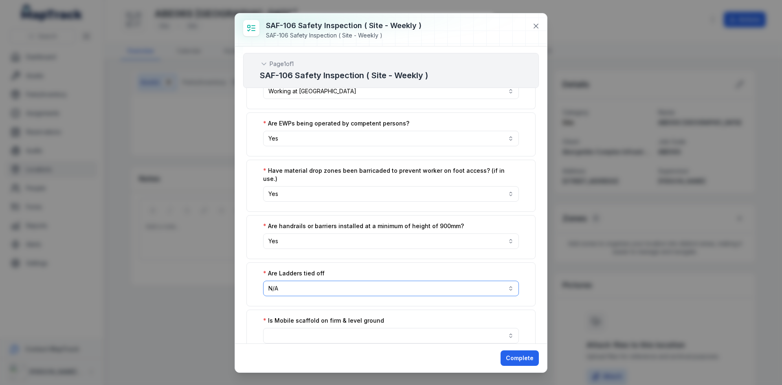
scroll to position [367, 0]
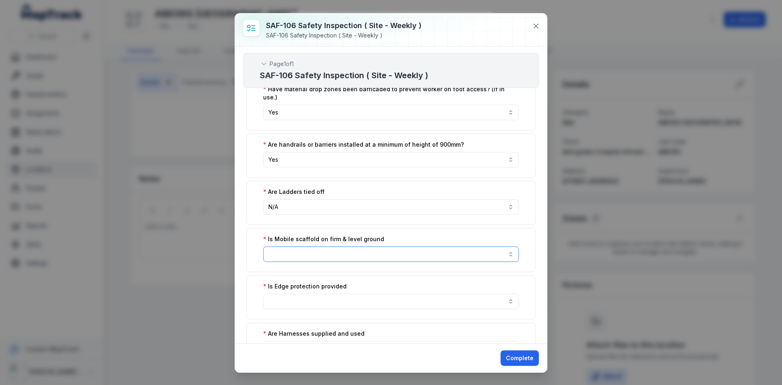
click at [304, 246] on button "button" at bounding box center [391, 253] width 256 height 15
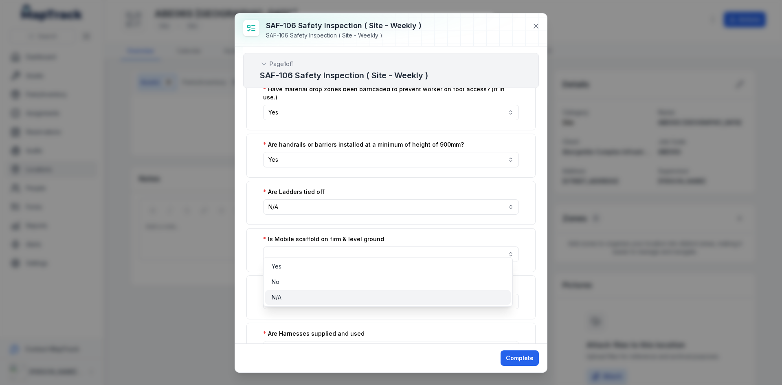
click at [296, 295] on div "N/A" at bounding box center [388, 297] width 233 height 8
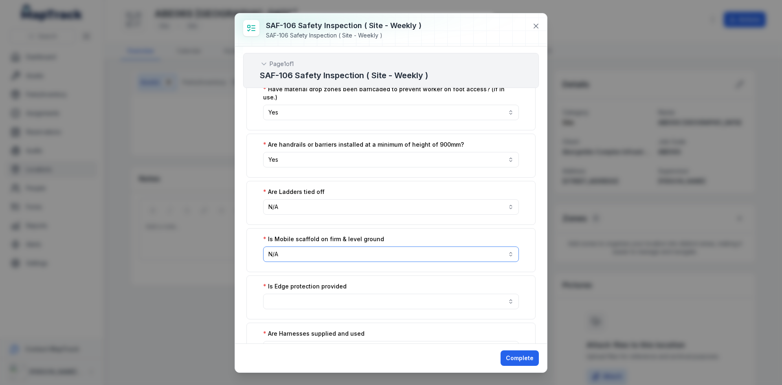
scroll to position [448, 0]
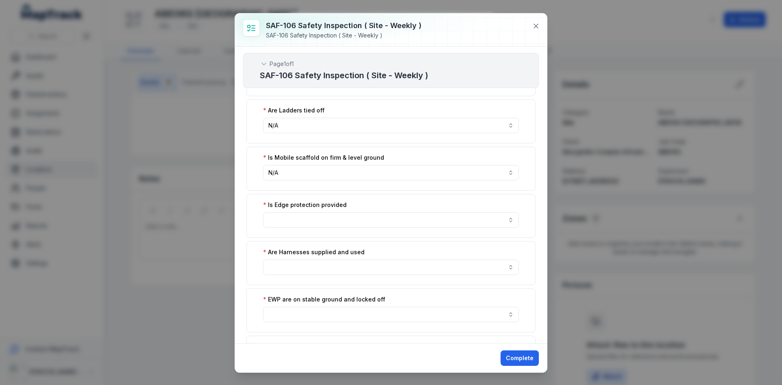
click at [307, 203] on div "Is Edge protection provided" at bounding box center [390, 216] width 289 height 44
click at [297, 213] on button "button" at bounding box center [391, 219] width 256 height 15
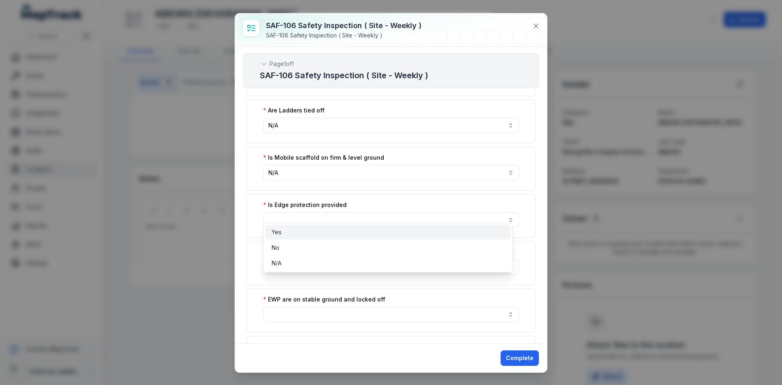
click at [290, 230] on div "Yes" at bounding box center [388, 232] width 233 height 8
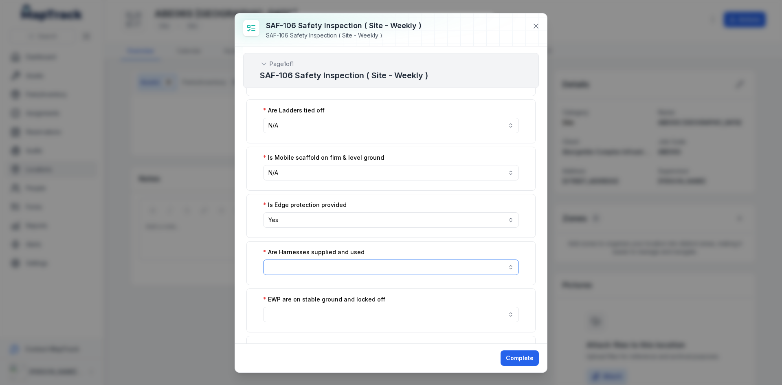
click at [293, 259] on button "button" at bounding box center [391, 266] width 256 height 15
click at [290, 279] on div "Yes" at bounding box center [388, 279] width 233 height 8
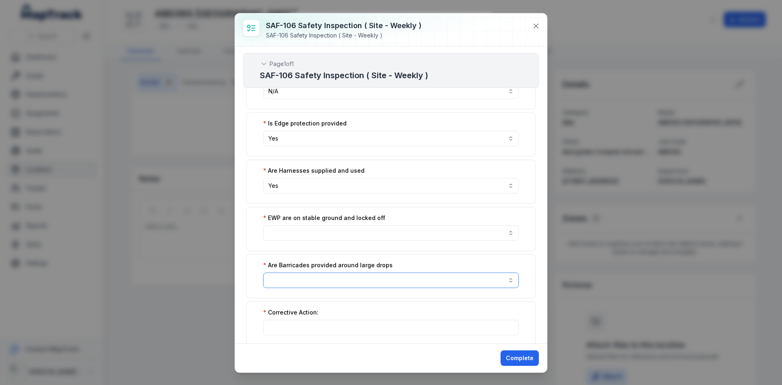
click at [290, 273] on button "button" at bounding box center [391, 280] width 256 height 15
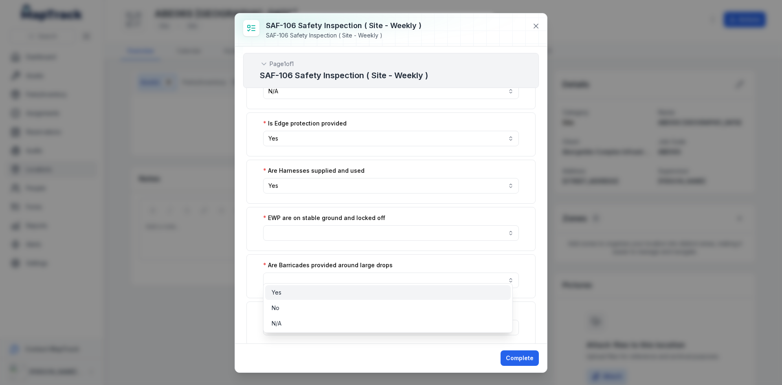
click at [284, 297] on div "Yes" at bounding box center [388, 292] width 246 height 15
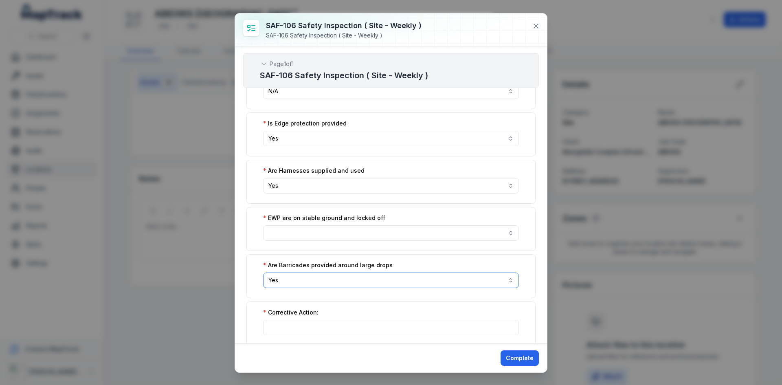
scroll to position [611, 0]
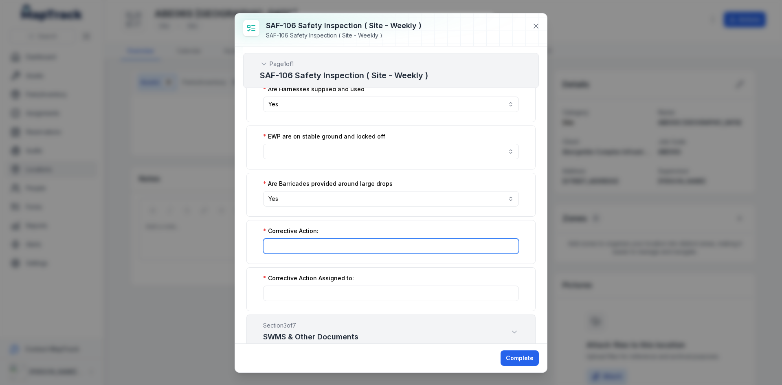
click at [303, 240] on input ":rv1:-form-item-label" at bounding box center [391, 245] width 256 height 15
type input "***"
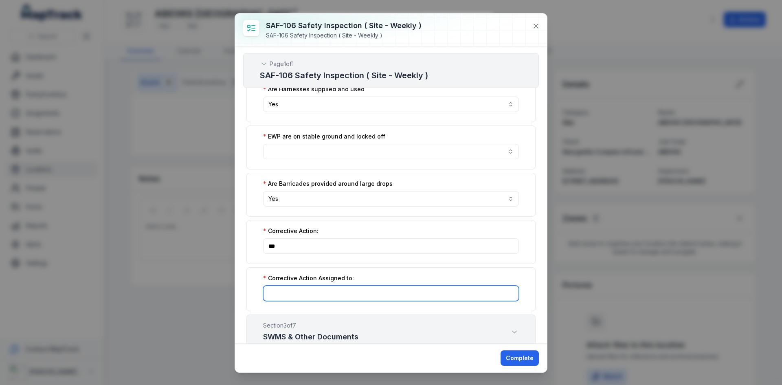
click at [333, 286] on input ":rv2:-form-item-label" at bounding box center [391, 293] width 256 height 15
type input "*"
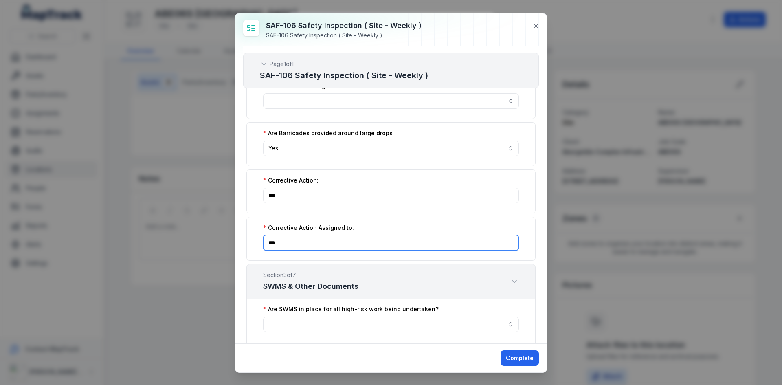
scroll to position [774, 0]
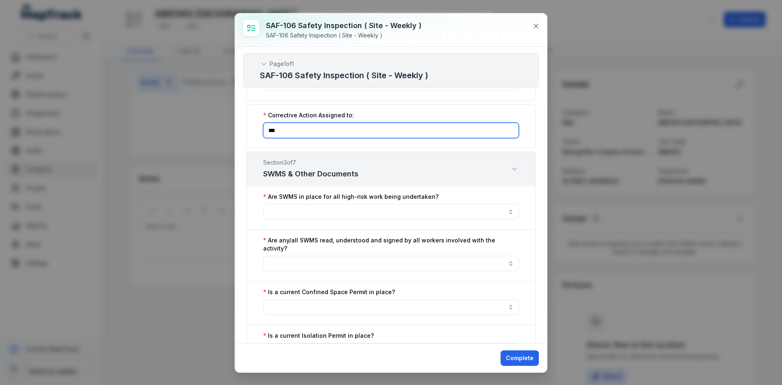
type input "***"
click at [330, 211] on button "button" at bounding box center [391, 211] width 256 height 15
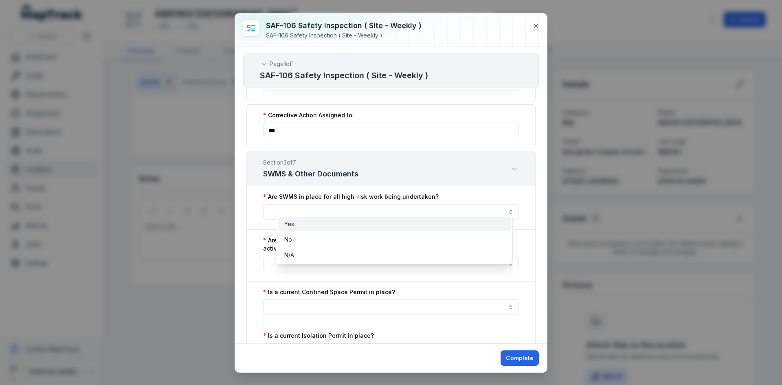
click at [314, 224] on div "Yes" at bounding box center [394, 224] width 220 height 8
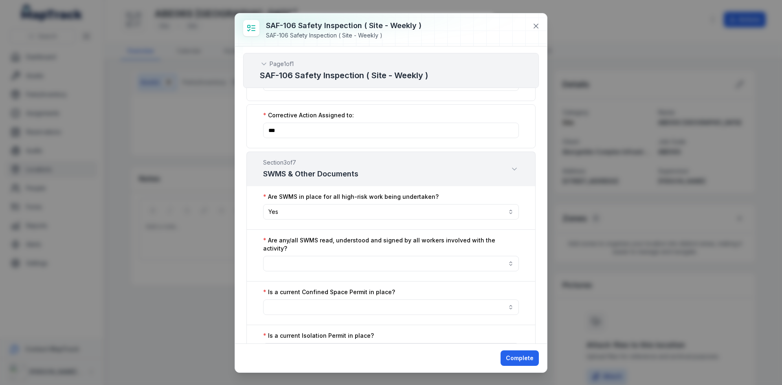
click at [308, 239] on div "Are any/all SWMS read, understood and signed by all workers involved with the a…" at bounding box center [390, 256] width 289 height 52
click at [308, 256] on button "button" at bounding box center [391, 263] width 256 height 15
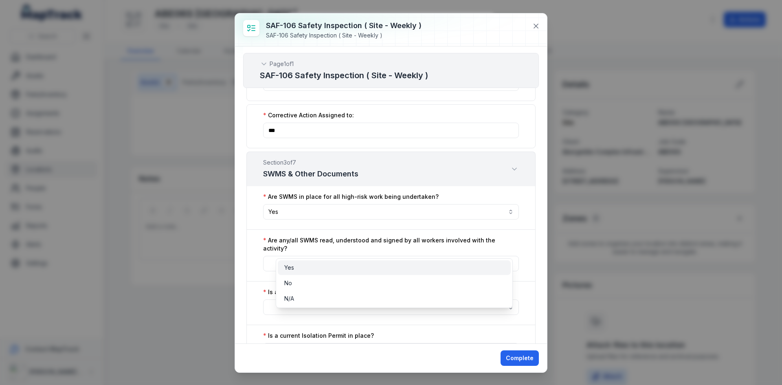
click at [296, 270] on div "Yes" at bounding box center [394, 268] width 220 height 8
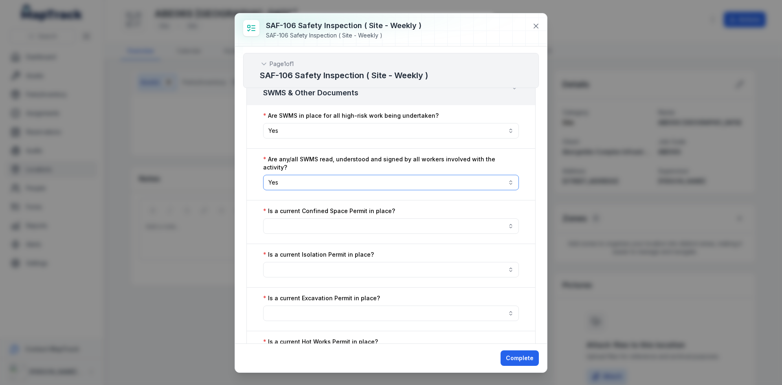
scroll to position [855, 0]
click at [330, 218] on button "button" at bounding box center [391, 225] width 256 height 15
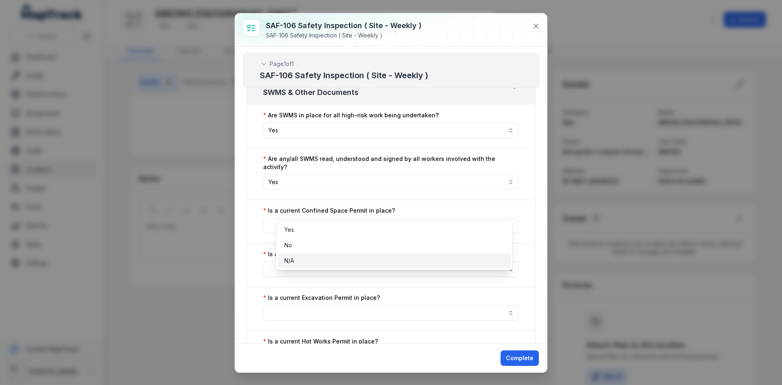
click at [315, 262] on div "N/A" at bounding box center [394, 261] width 220 height 8
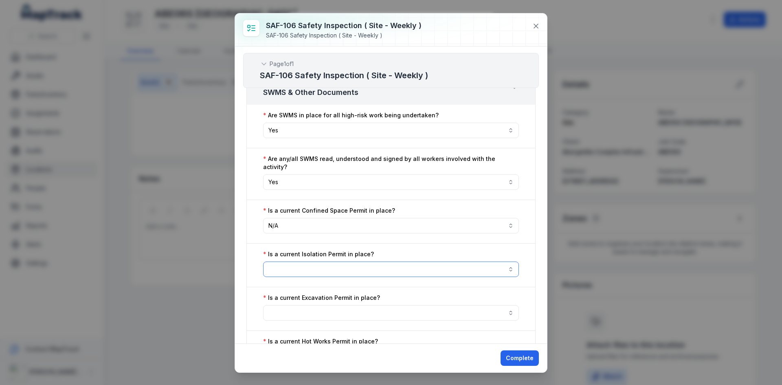
click at [325, 262] on button "button" at bounding box center [391, 269] width 256 height 15
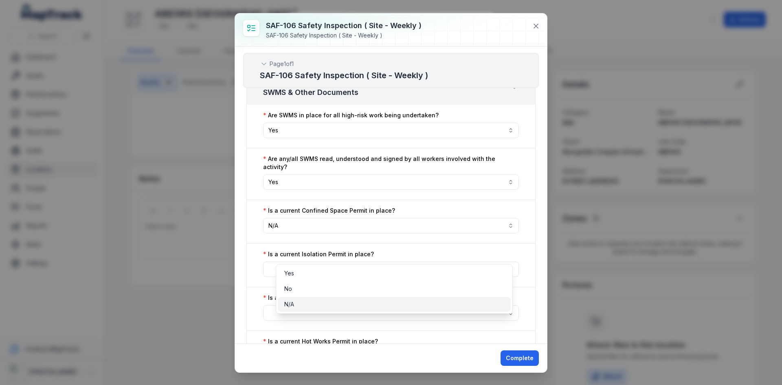
click at [306, 305] on div "N/A" at bounding box center [394, 304] width 220 height 8
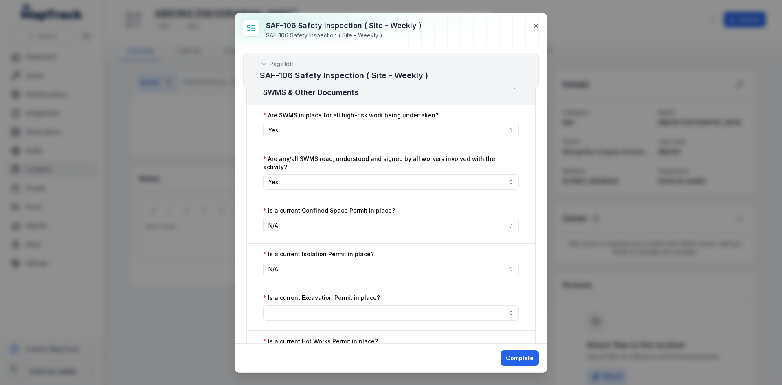
click at [312, 305] on div "Is a current Excavation Permit in place?" at bounding box center [390, 309] width 289 height 44
click at [314, 305] on button "button" at bounding box center [391, 312] width 256 height 15
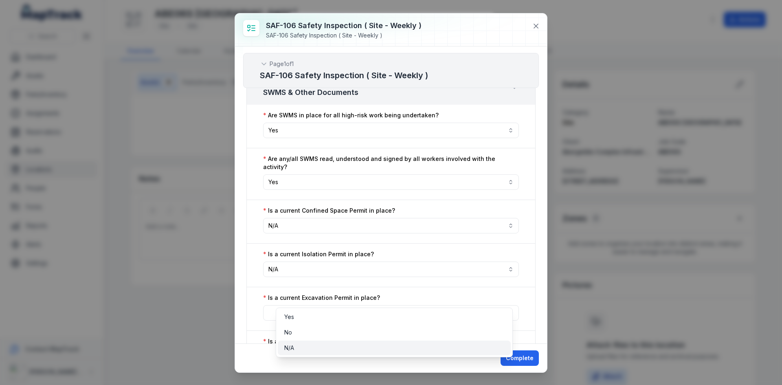
click at [301, 347] on div "N/A" at bounding box center [394, 348] width 220 height 8
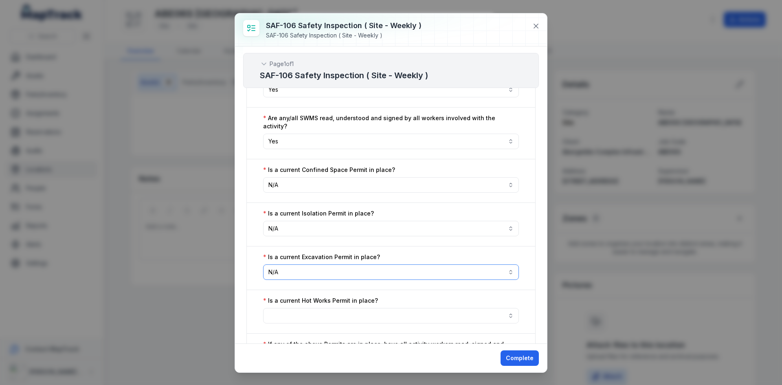
scroll to position [937, 0]
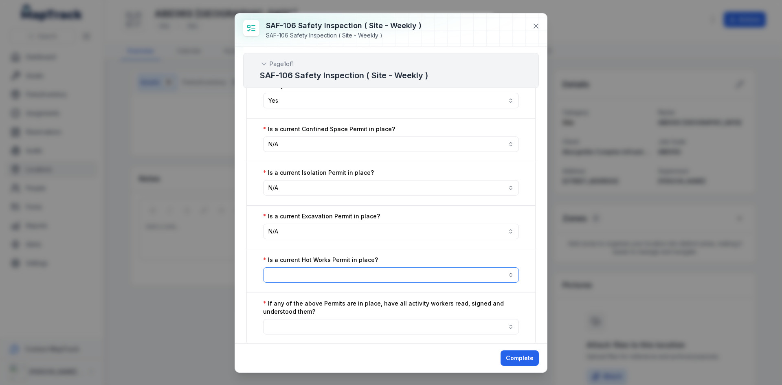
click at [299, 267] on button "button" at bounding box center [391, 274] width 256 height 15
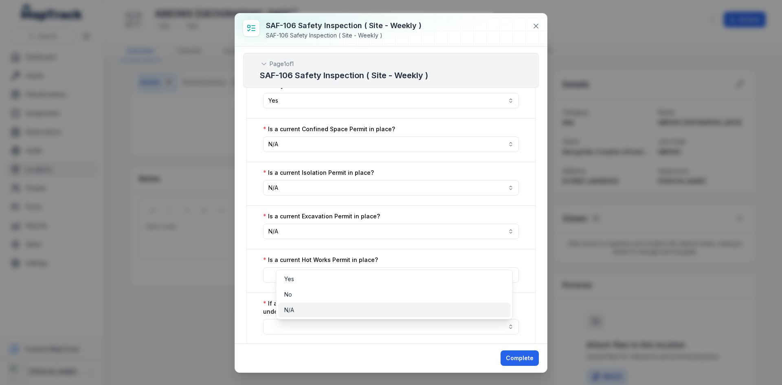
click at [300, 312] on div "N/A" at bounding box center [394, 310] width 220 height 8
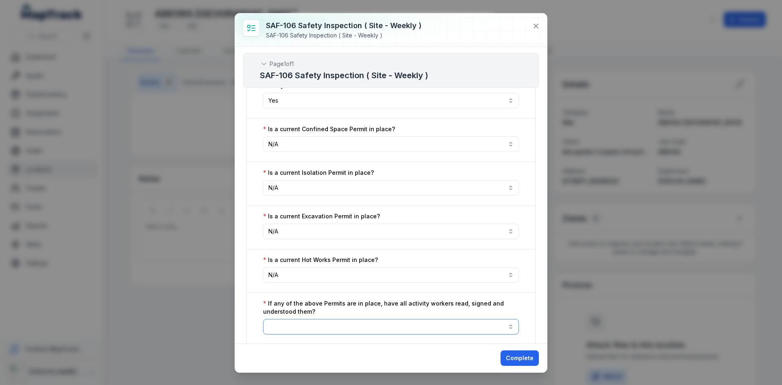
click at [300, 319] on button "button" at bounding box center [391, 326] width 256 height 15
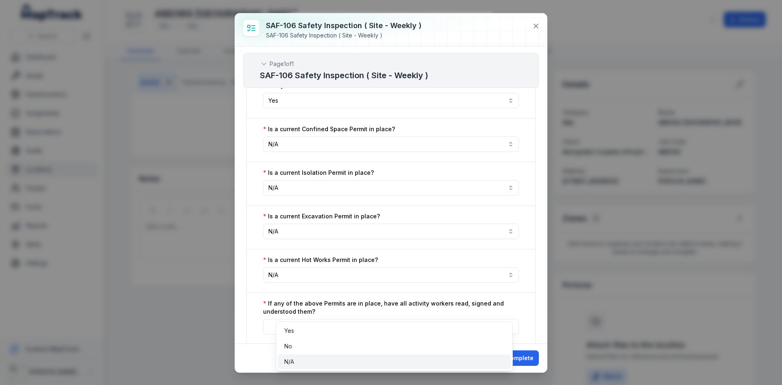
click at [299, 363] on div "N/A" at bounding box center [394, 362] width 220 height 8
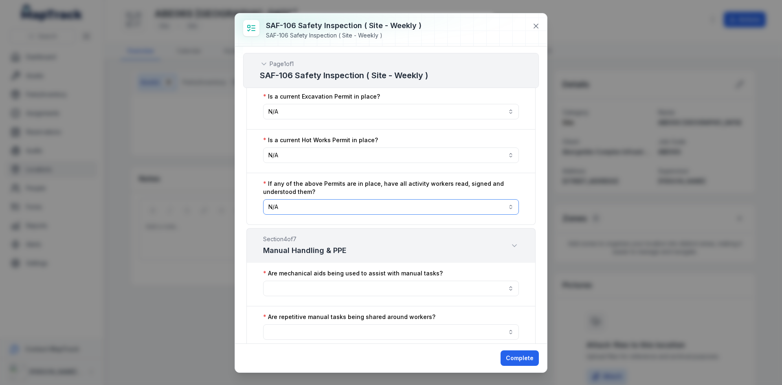
scroll to position [1059, 0]
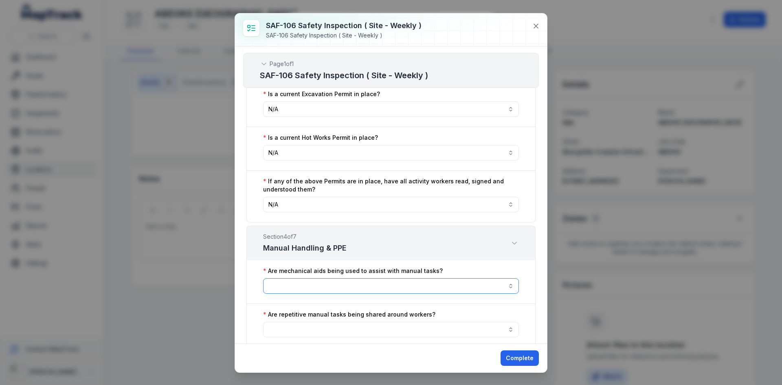
click at [329, 278] on button "button" at bounding box center [391, 285] width 256 height 15
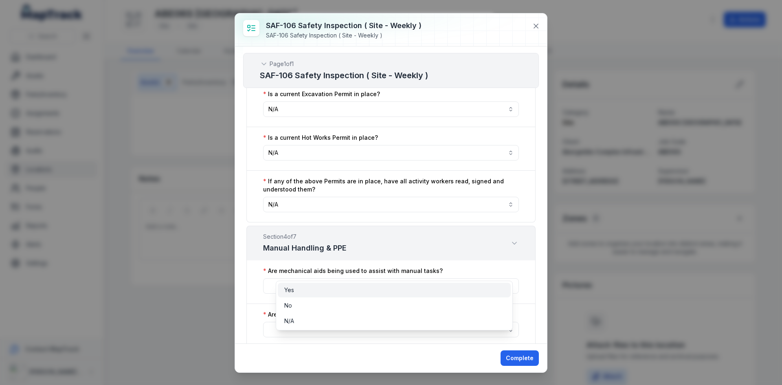
click at [322, 288] on div "Yes" at bounding box center [394, 290] width 220 height 8
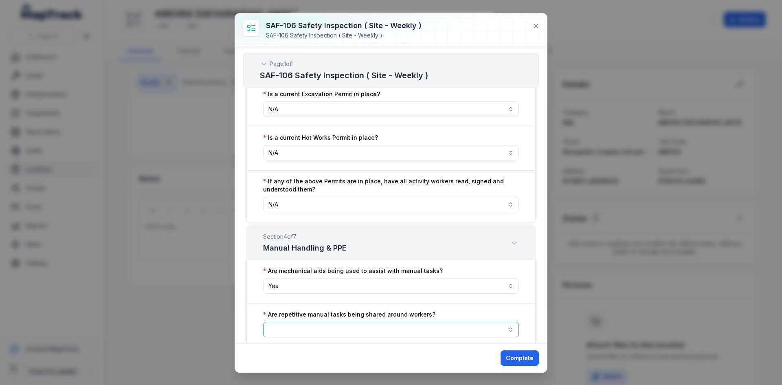
click at [309, 322] on button "button" at bounding box center [391, 329] width 256 height 15
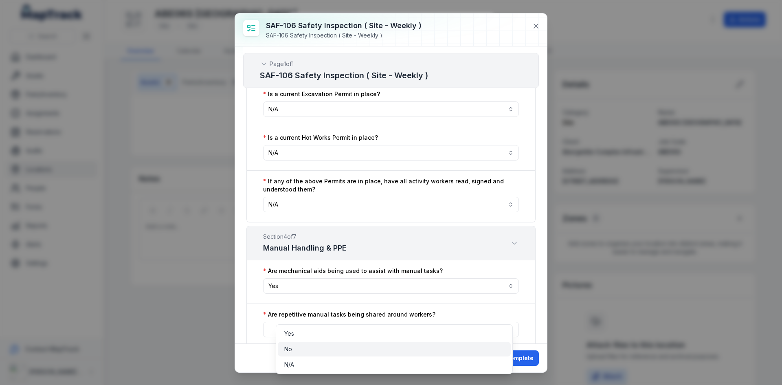
click at [309, 349] on div "No" at bounding box center [394, 349] width 220 height 8
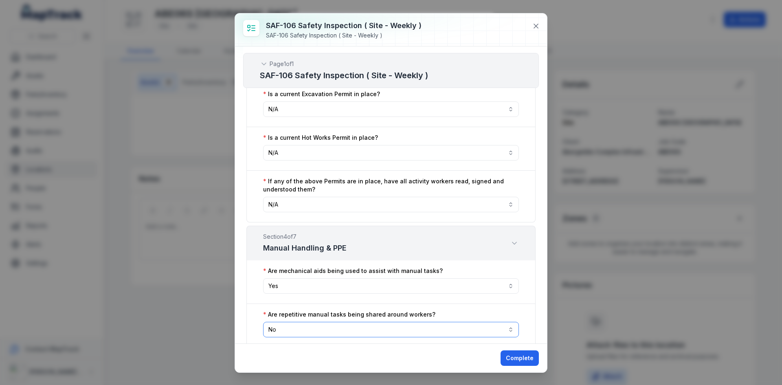
scroll to position [1141, 0]
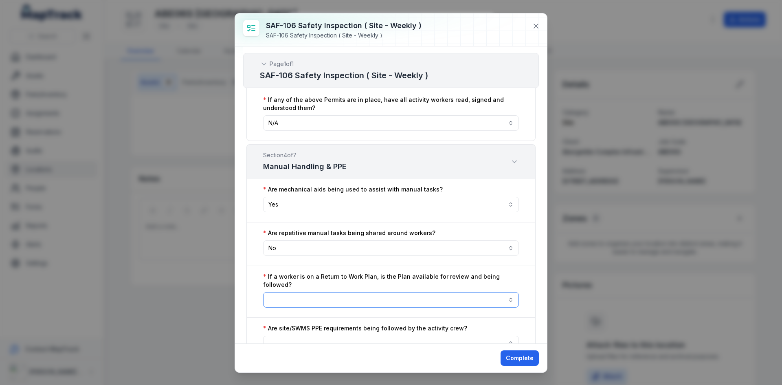
click at [328, 292] on button "button" at bounding box center [391, 299] width 256 height 15
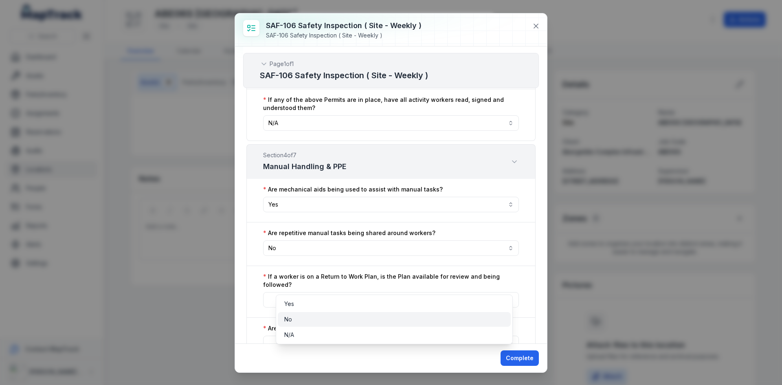
click at [304, 319] on div "No" at bounding box center [394, 319] width 220 height 8
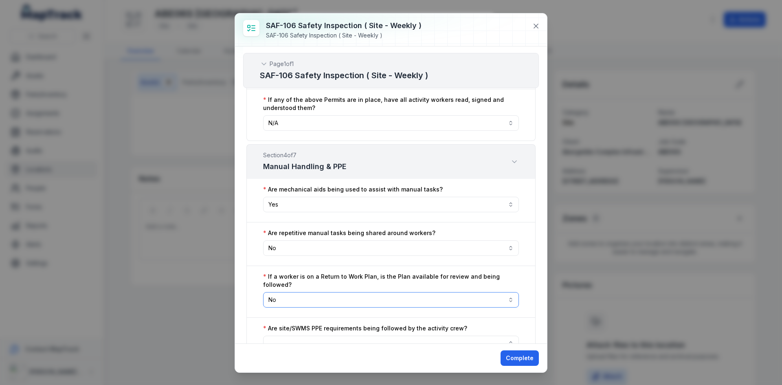
scroll to position [1263, 0]
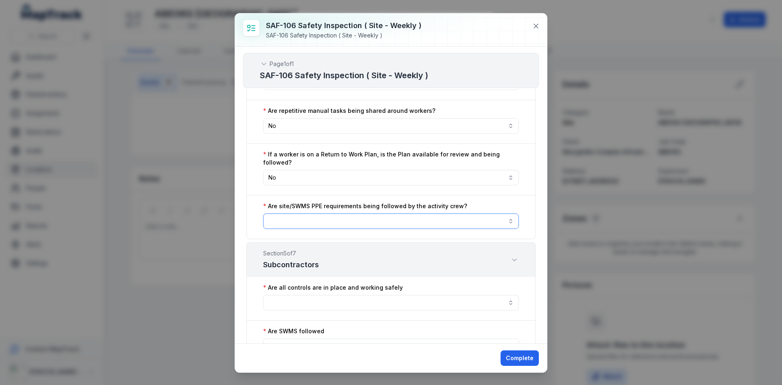
click at [299, 213] on button "button" at bounding box center [391, 220] width 256 height 15
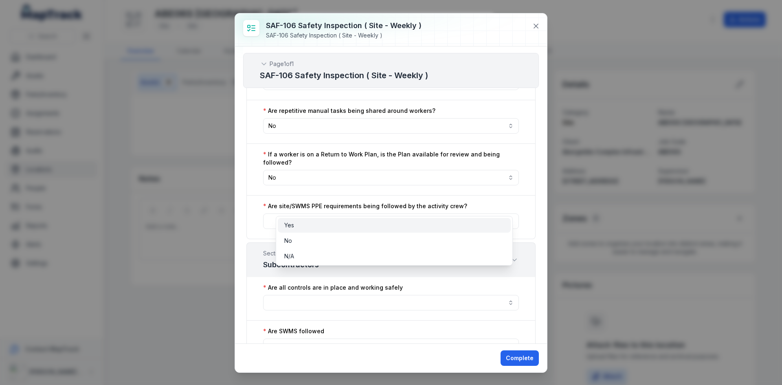
click at [299, 226] on div "Yes" at bounding box center [394, 225] width 220 height 8
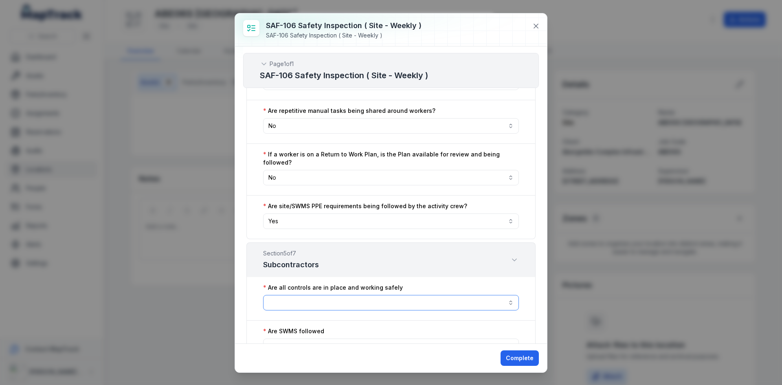
click at [300, 295] on button "button" at bounding box center [391, 302] width 256 height 15
click at [299, 306] on div "Yes" at bounding box center [394, 307] width 220 height 8
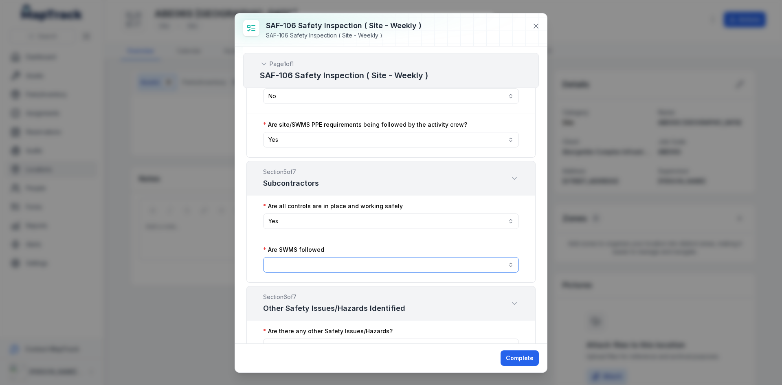
click at [311, 257] on button "button" at bounding box center [391, 264] width 256 height 15
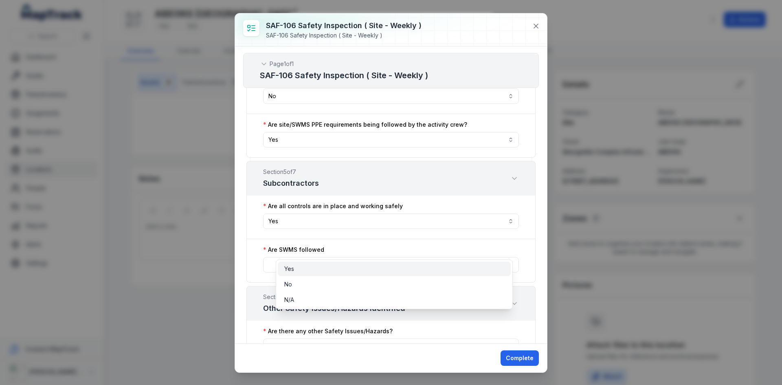
click at [303, 270] on div "Yes" at bounding box center [394, 269] width 220 height 8
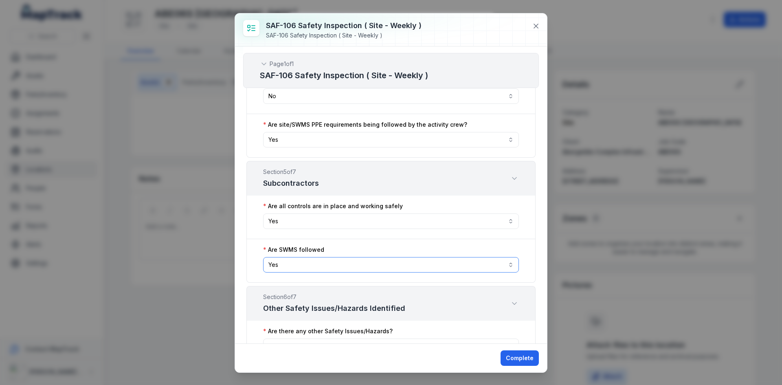
scroll to position [1426, 0]
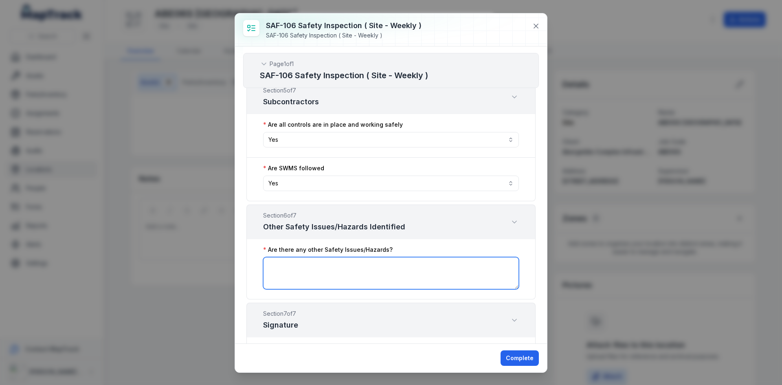
click at [310, 257] on textarea ":rm7:-form-item-label" at bounding box center [391, 273] width 256 height 32
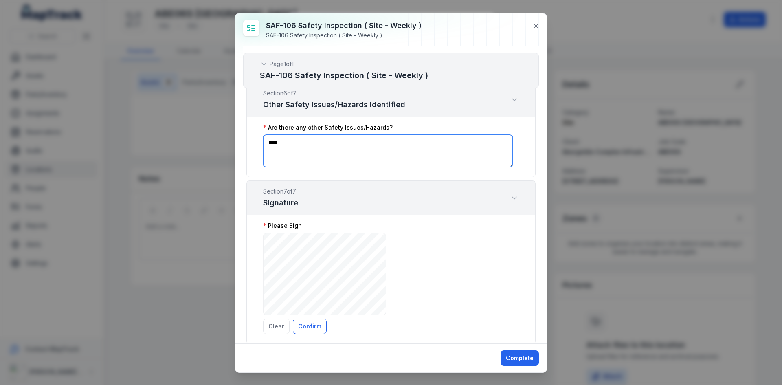
scroll to position [1549, 0]
type textarea "****"
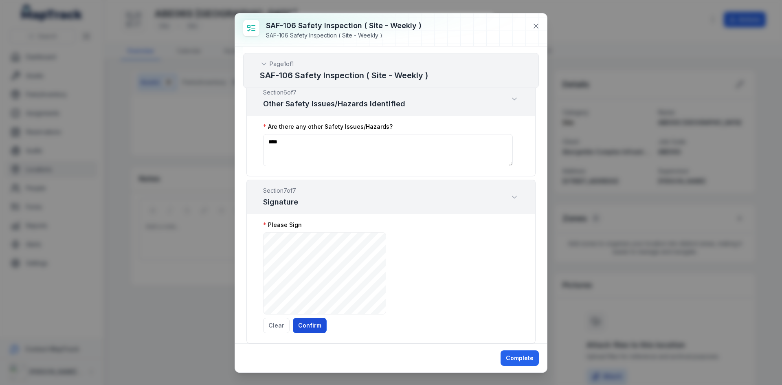
click at [310, 318] on button "Confirm" at bounding box center [310, 325] width 34 height 15
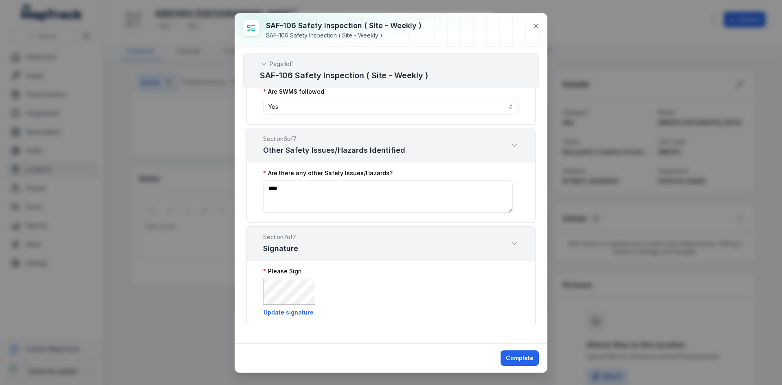
scroll to position [1486, 0]
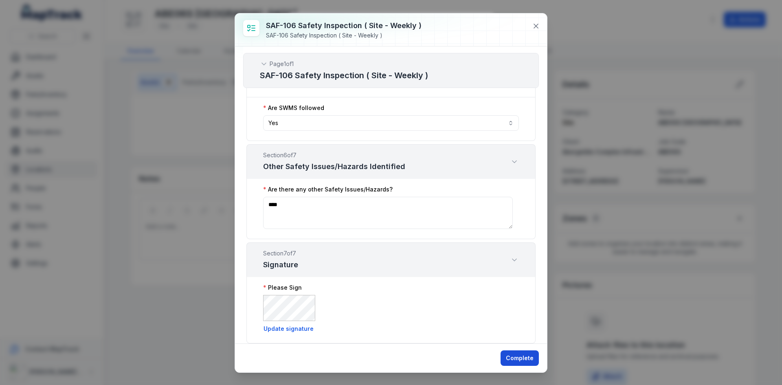
click at [522, 354] on button "Complete" at bounding box center [520, 357] width 38 height 15
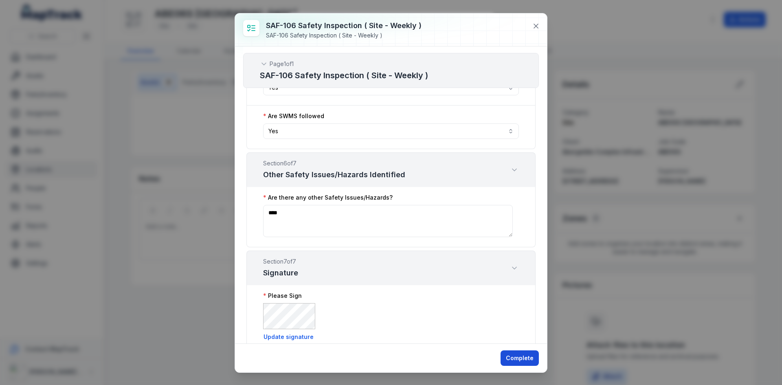
scroll to position [1494, 0]
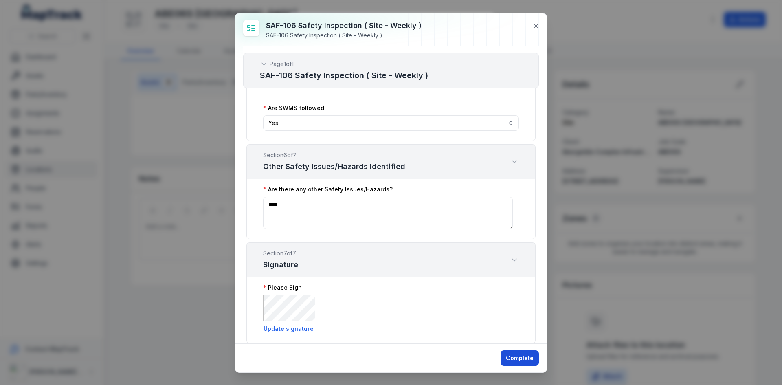
click at [523, 362] on button "Complete" at bounding box center [520, 357] width 38 height 15
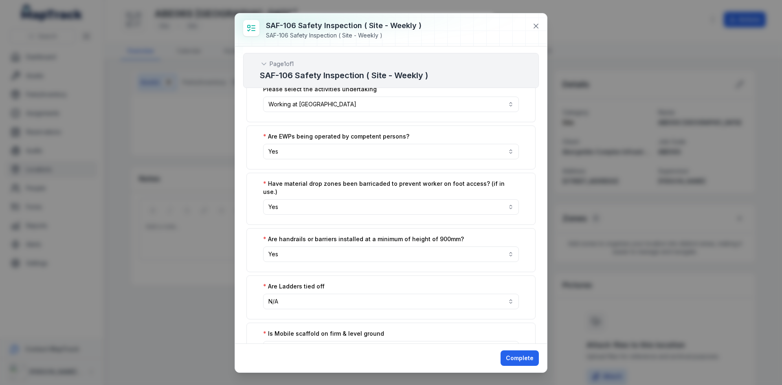
scroll to position [476, 0]
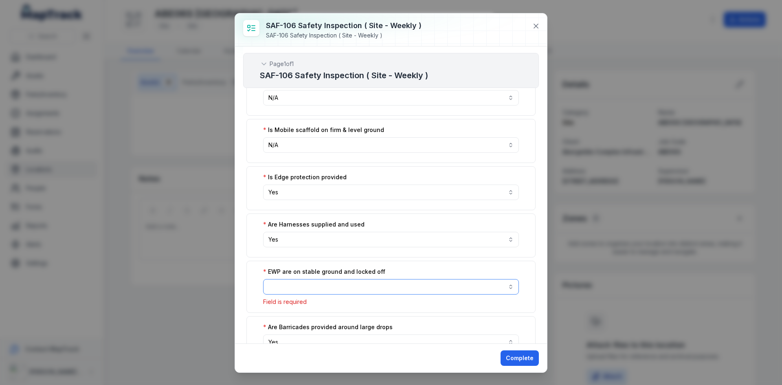
click at [364, 282] on button "button" at bounding box center [391, 286] width 256 height 15
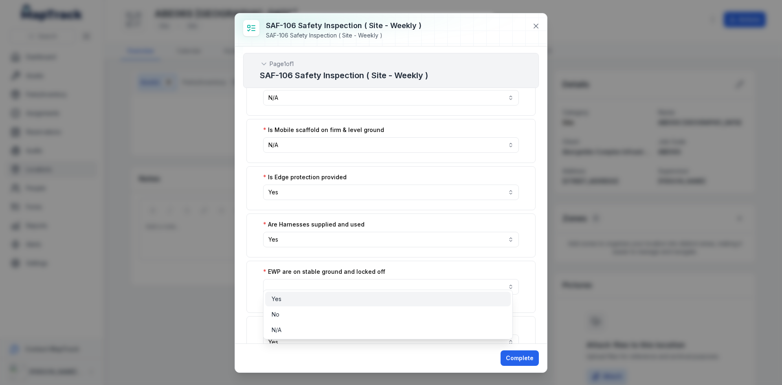
click at [340, 299] on div "Yes" at bounding box center [388, 299] width 233 height 8
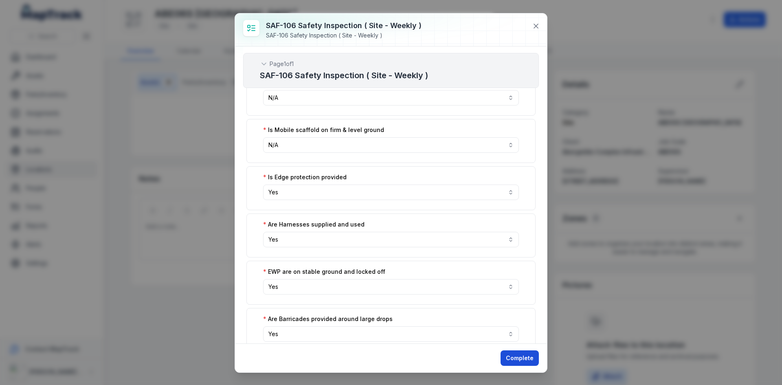
click at [515, 362] on button "Complete" at bounding box center [520, 357] width 38 height 15
